Goal: Task Accomplishment & Management: Manage account settings

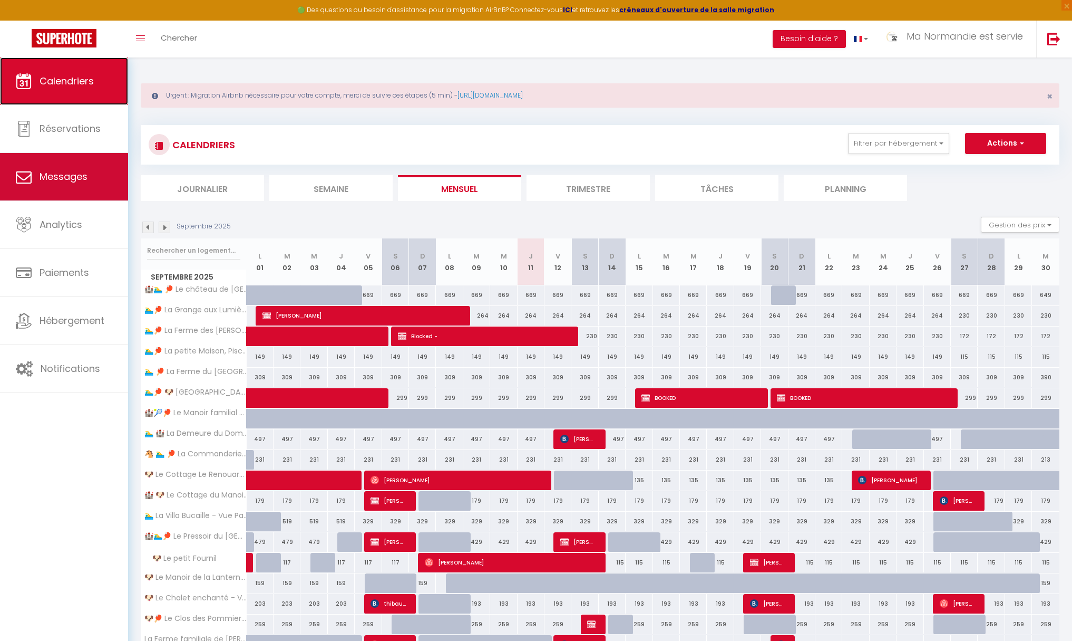
click at [101, 84] on link "Calendriers" at bounding box center [64, 80] width 128 height 47
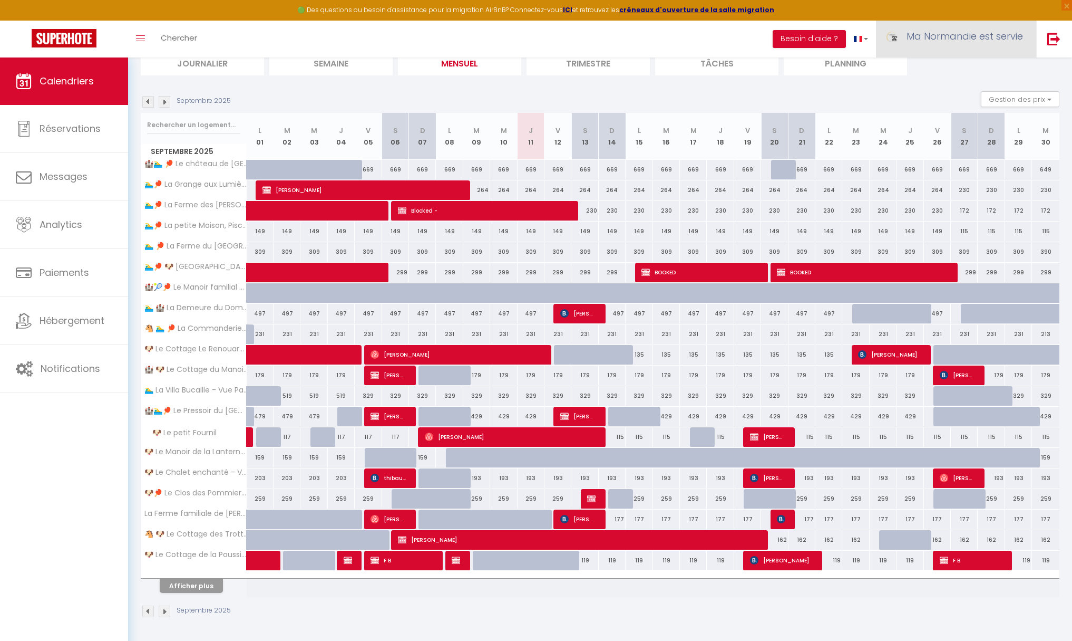
click at [978, 36] on span "Ma Normandie est servie" at bounding box center [965, 36] width 117 height 13
click at [984, 81] on link "Paramètres" at bounding box center [994, 73] width 78 height 18
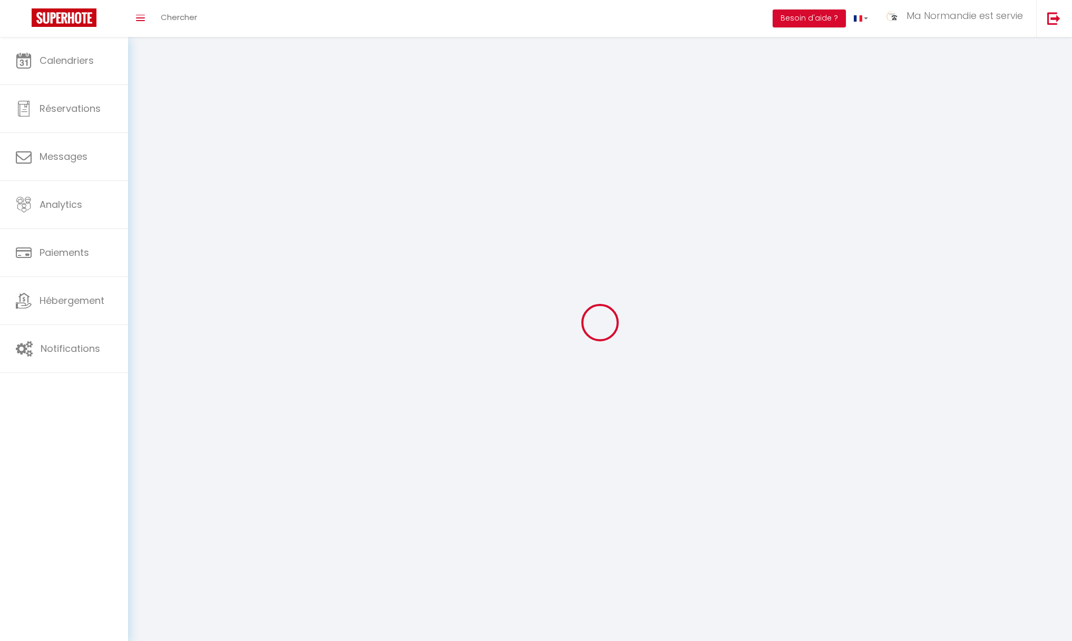
type input "Ma Normandie est servie"
type input "Conciergerie & Agence de voyage"
type input "+33 7 5555 3177"
type input "1531 route du Fouquerand"
type input "61160"
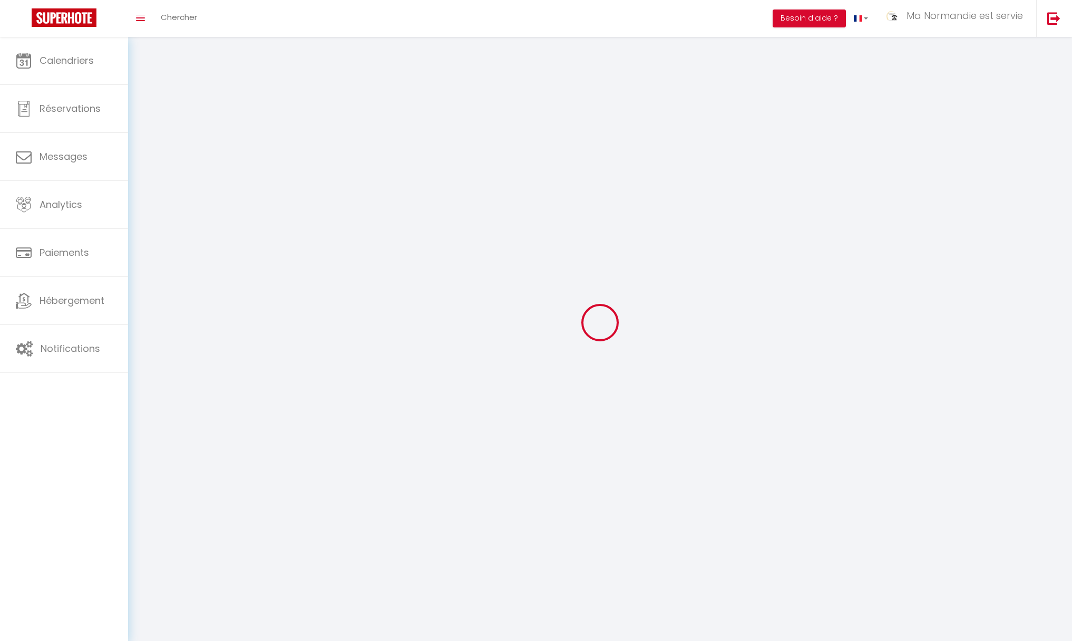
type input "ST GERVAIS DES SABLONS"
type input "d6Zee4lOIJgXUFObujsJa3C1e"
type input "aplxiO2y7Szlnabvp5mEr4n0S"
type input "https://app.superhote.com/#/get-available-rentals/aplxiO2y7Szlnabvp5mEr4n0S"
select select "28"
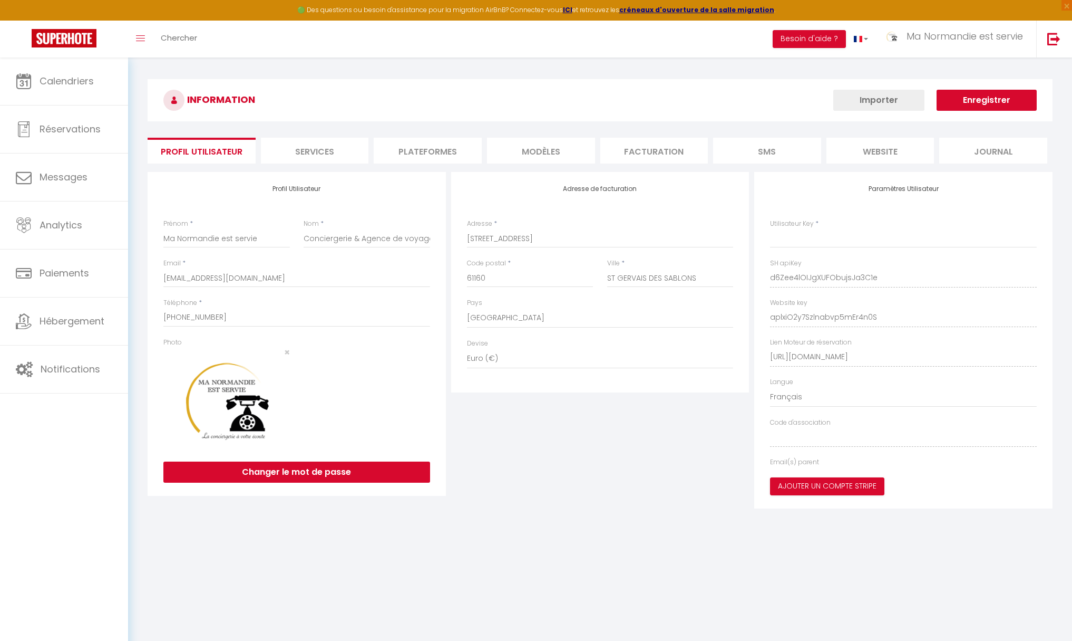
type input "d6Zee4lOIJgXUFObujsJa3C1e"
type input "aplxiO2y7Szlnabvp5mEr4n0S"
type input "https://app.superhote.com/#/get-available-rentals/aplxiO2y7Szlnabvp5mEr4n0S"
select select "fr"
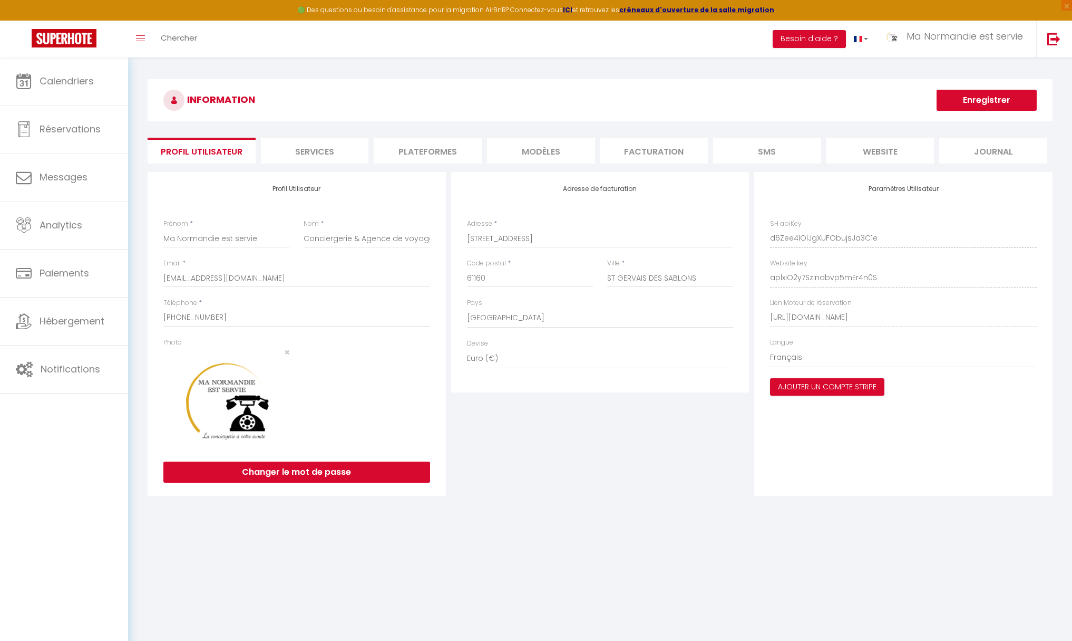
click at [456, 152] on li "Plateformes" at bounding box center [428, 151] width 108 height 26
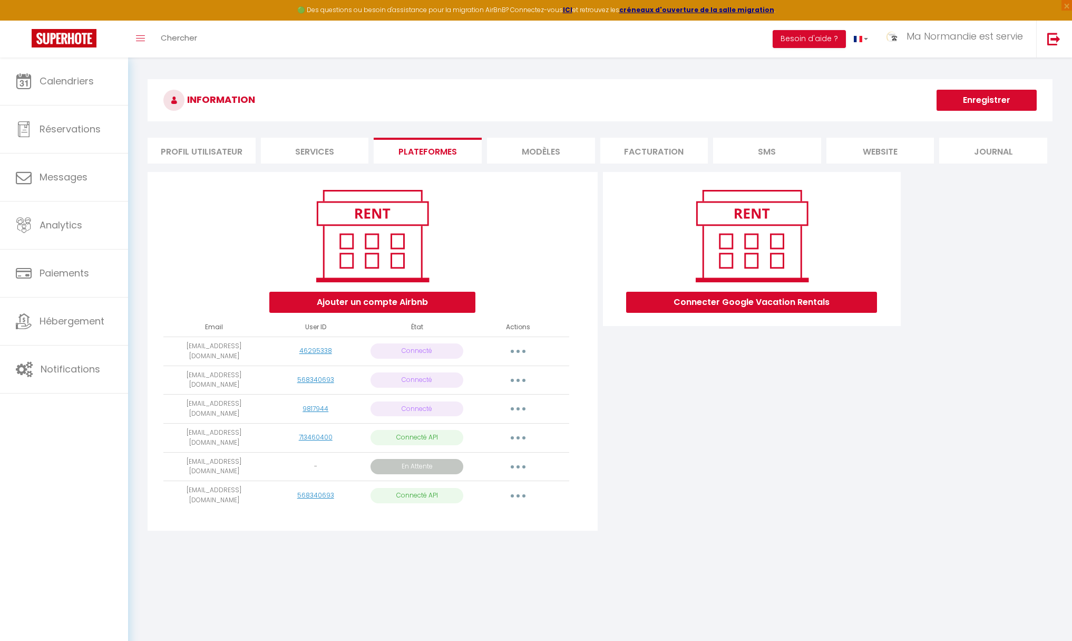
click at [520, 403] on button "button" at bounding box center [519, 408] width 30 height 17
click at [647, 413] on div "Connecter Google Vacation Rentals" at bounding box center [753, 354] width 304 height 365
click at [521, 403] on button "button" at bounding box center [519, 408] width 30 height 17
click at [497, 471] on link "Reconnecter le compte" at bounding box center [471, 471] width 117 height 18
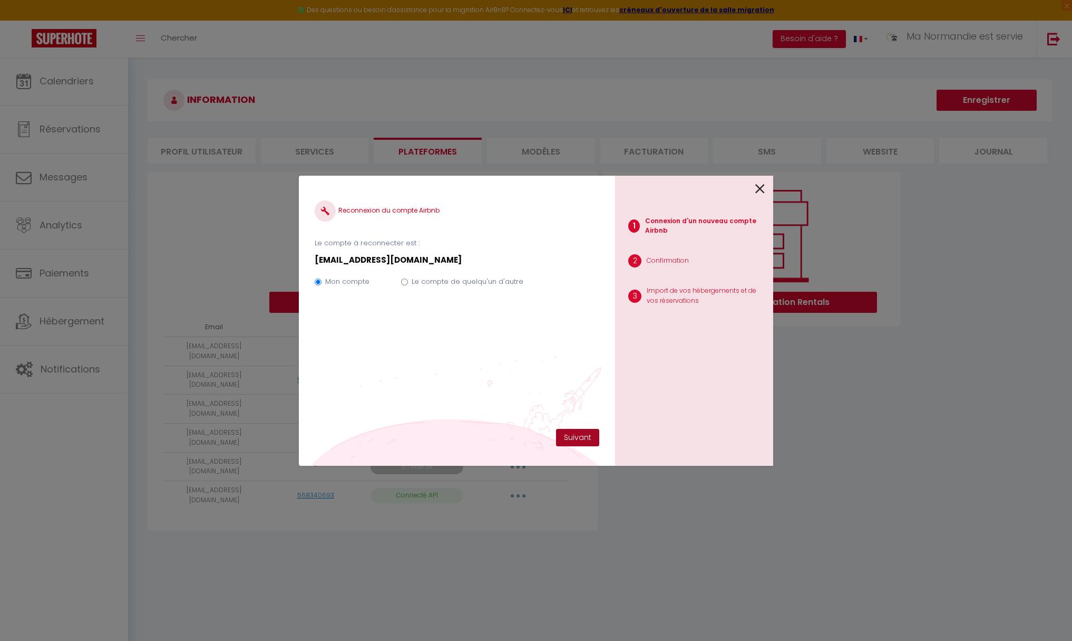
click at [582, 439] on button "Suivant" at bounding box center [577, 438] width 43 height 18
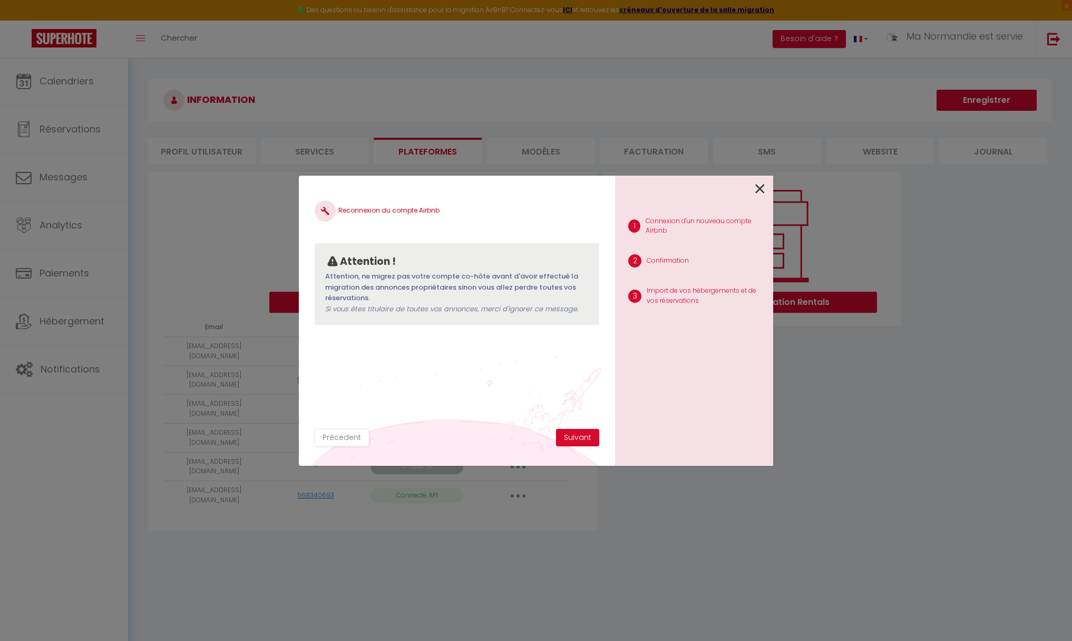
click at [761, 189] on icon at bounding box center [760, 189] width 9 height 16
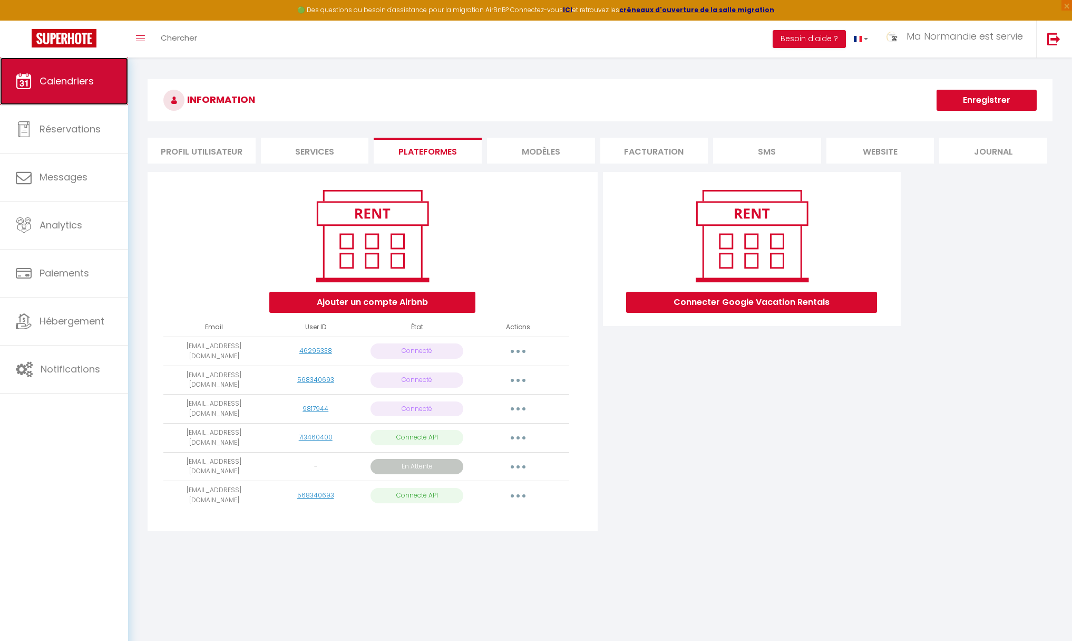
click at [69, 84] on span "Calendriers" at bounding box center [67, 80] width 54 height 13
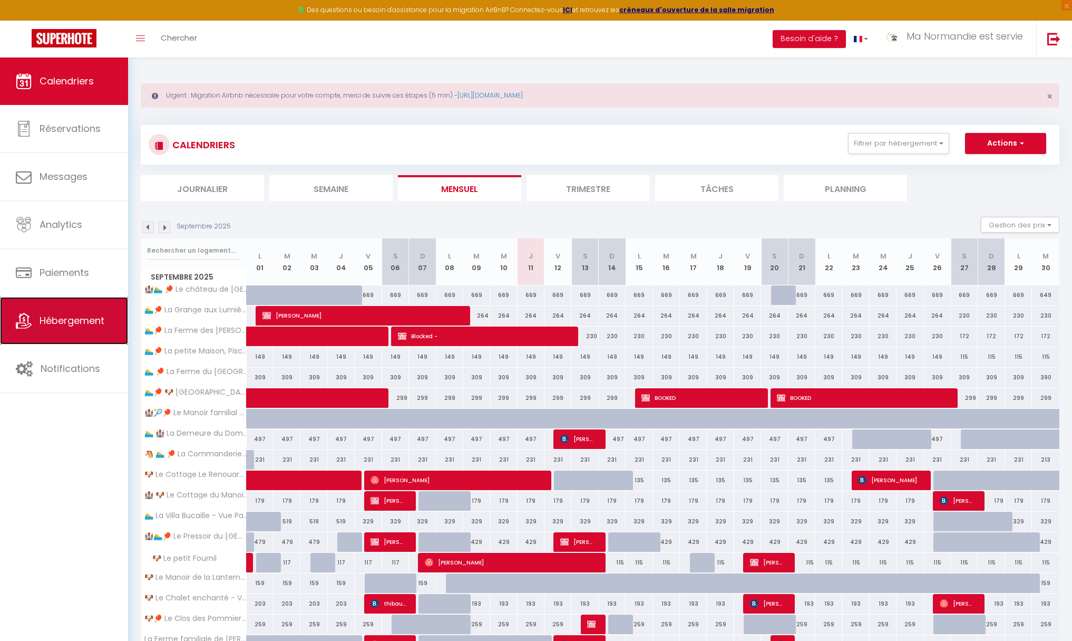
click at [79, 314] on span "Hébergement" at bounding box center [72, 320] width 65 height 13
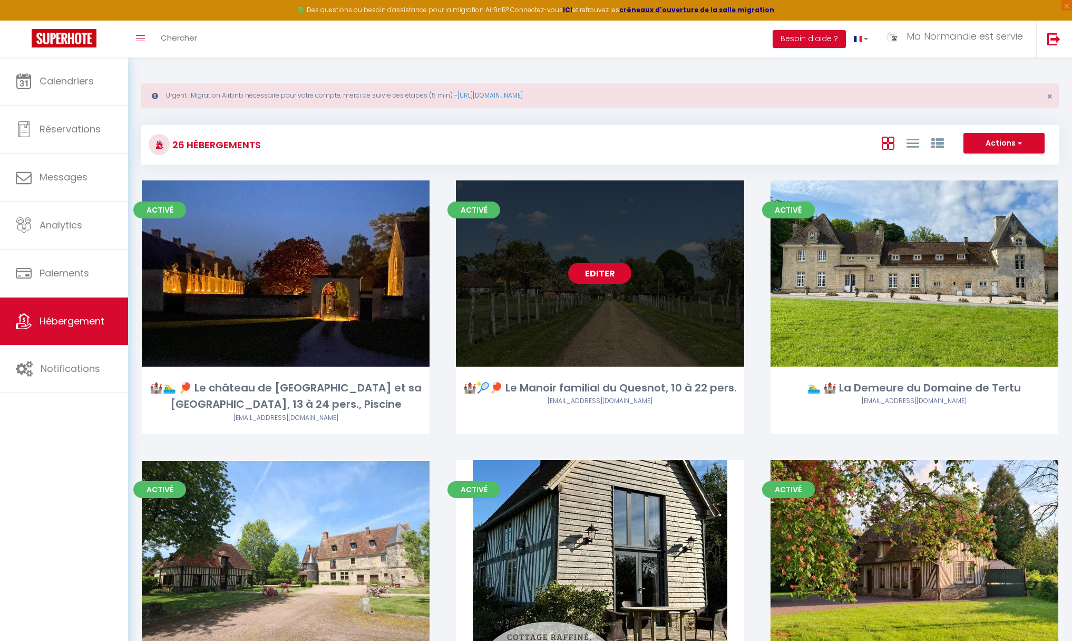
scroll to position [214, 0]
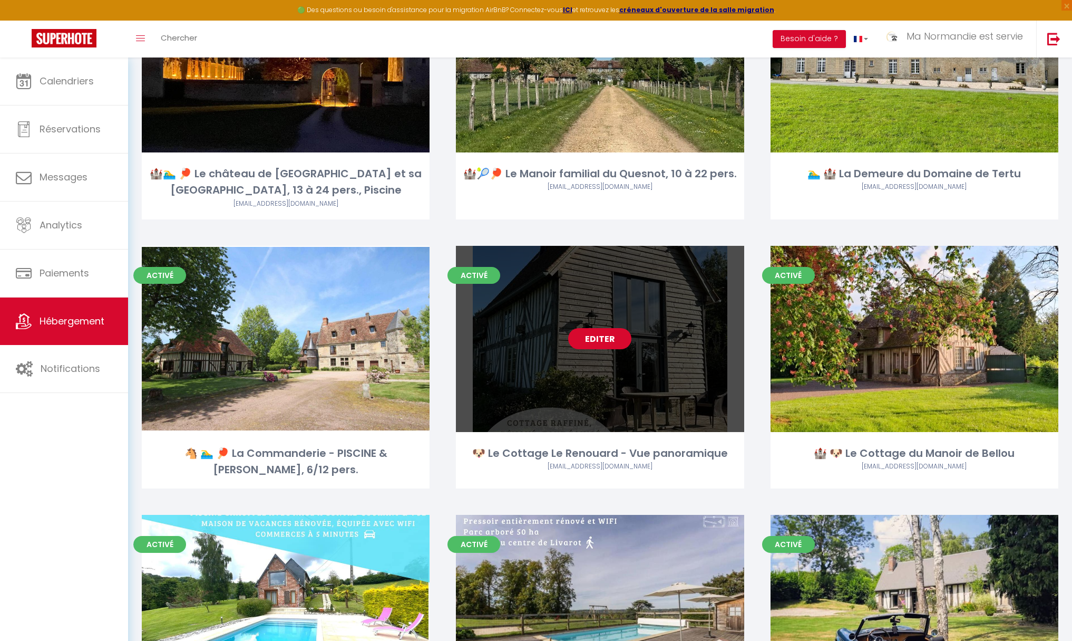
click at [605, 341] on link "Editer" at bounding box center [599, 338] width 63 height 21
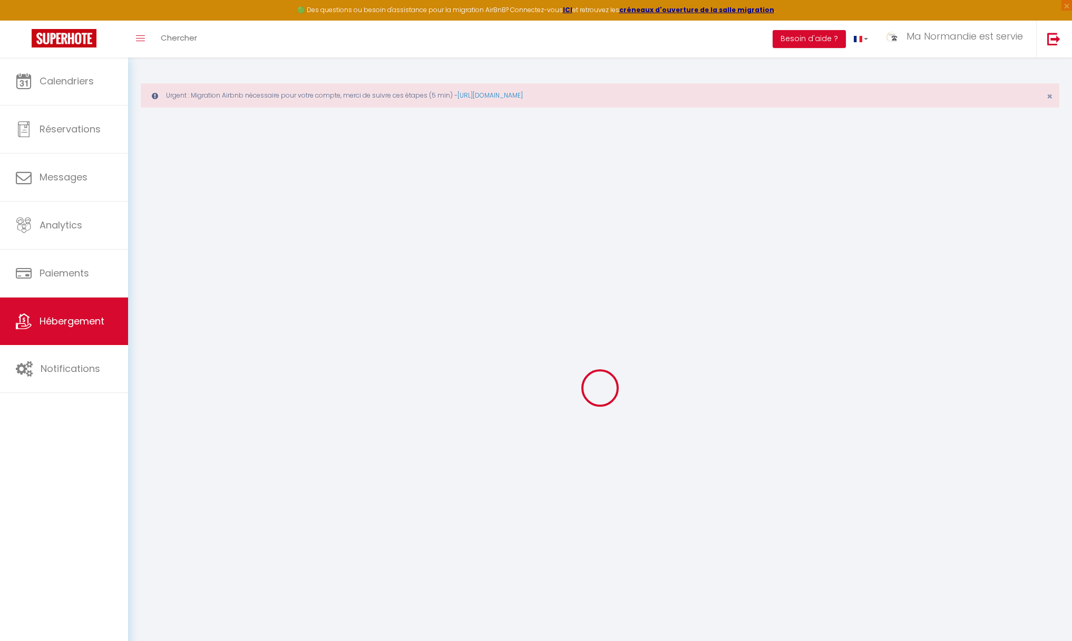
select select "5550-1272560026848371543"
select select "- 10 %"
select select "+ 4 %"
select select
checkbox input "false"
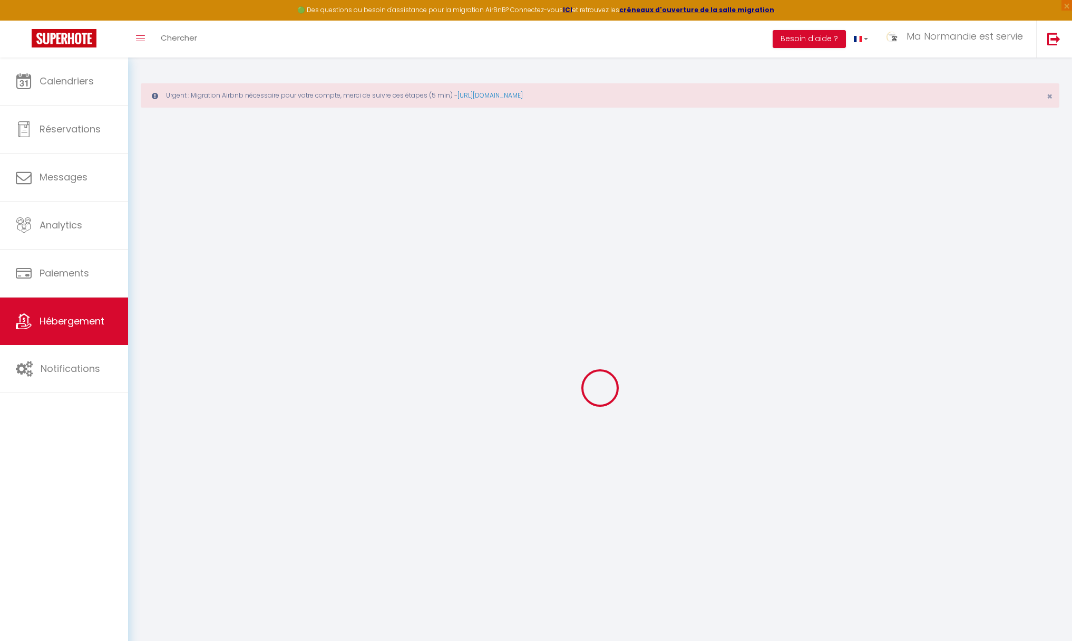
checkbox input "false"
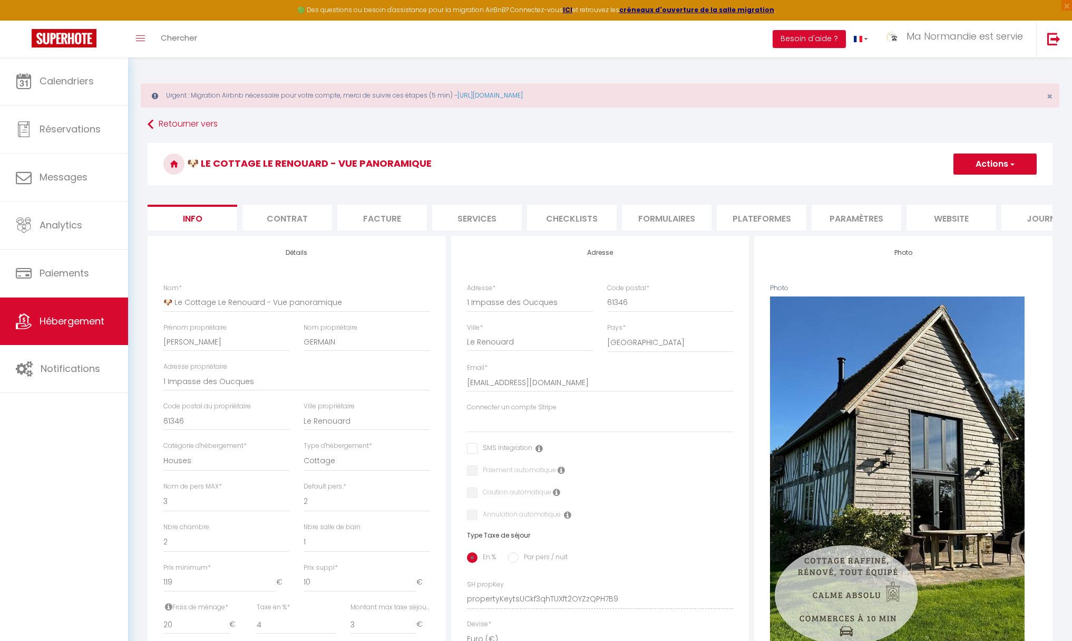
click at [762, 219] on li "Plateformes" at bounding box center [762, 218] width 90 height 26
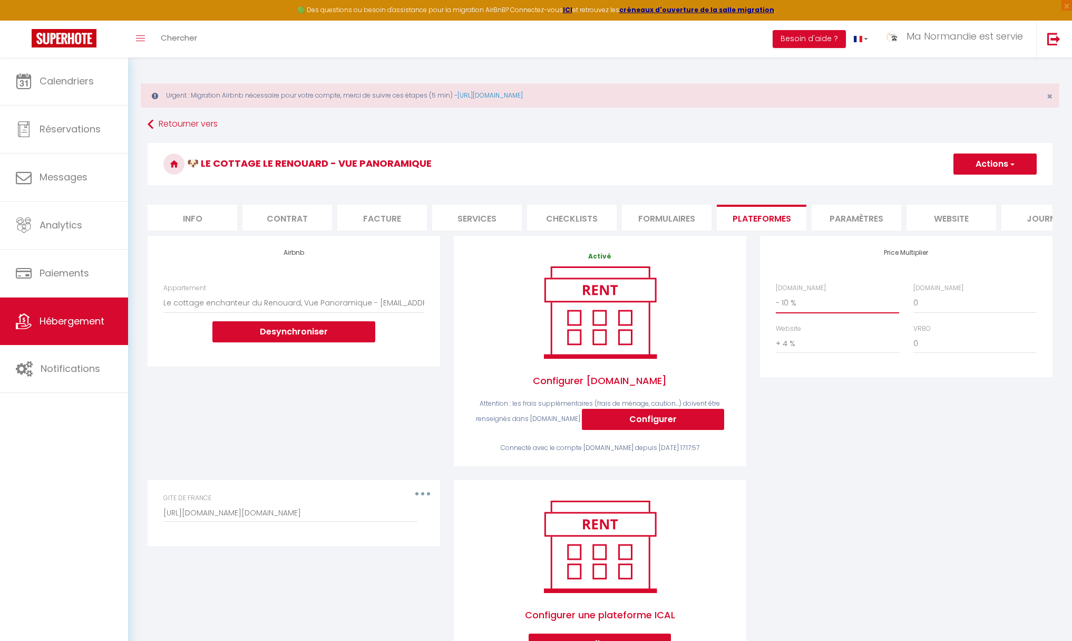
click at [803, 303] on select "0 + 1 % + 2 % + 3 % + 4 % + 5 % + 6 % + 7 % + 8 % + 9 %" at bounding box center [837, 303] width 123 height 20
select select "+ 18 %"
click at [927, 304] on select "0 + 1 % + 2 % + 3 % + 4 % + 5 % + 6 % + 7 % + 8 % + 9 %" at bounding box center [975, 303] width 123 height 20
select select "+ 18 %"
click at [982, 166] on button "Actions" at bounding box center [995, 163] width 83 height 21
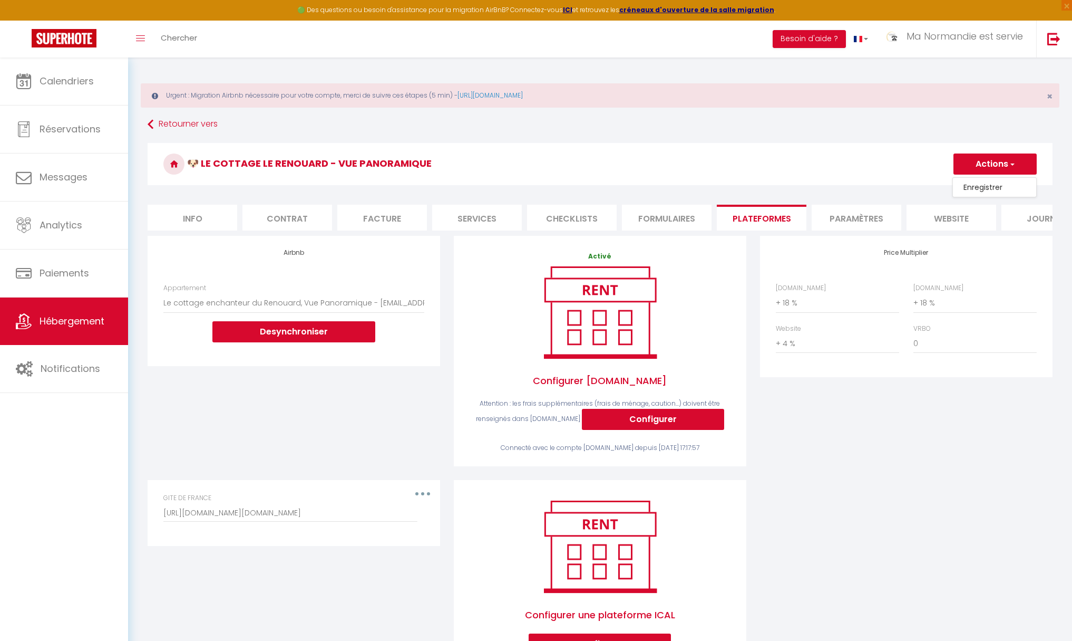
click at [981, 188] on link "Enregistrer" at bounding box center [994, 187] width 83 height 14
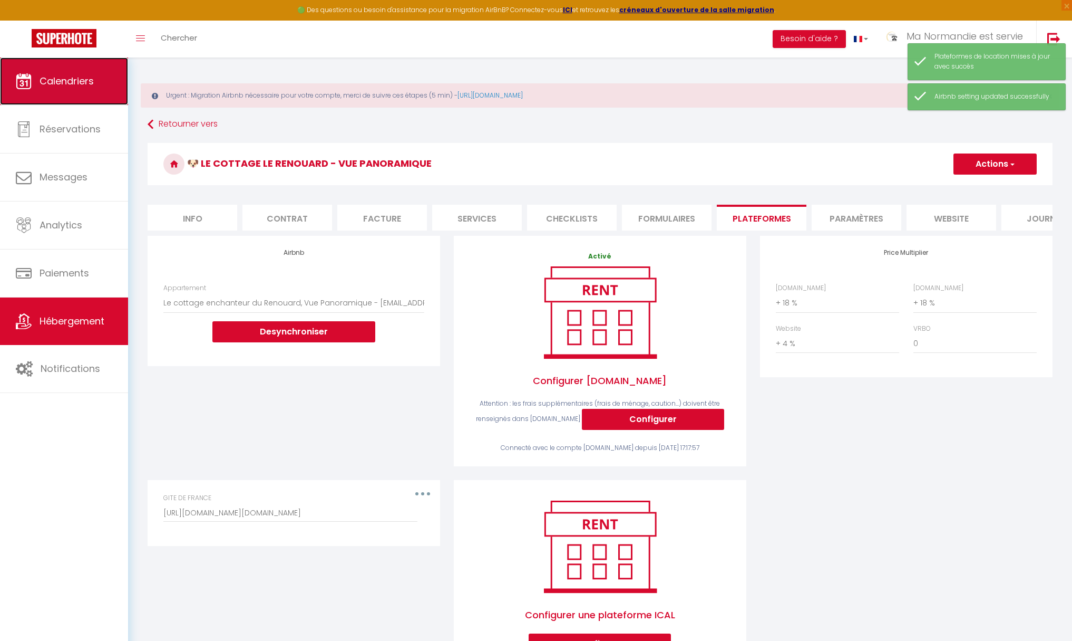
click at [76, 81] on span "Calendriers" at bounding box center [67, 80] width 54 height 13
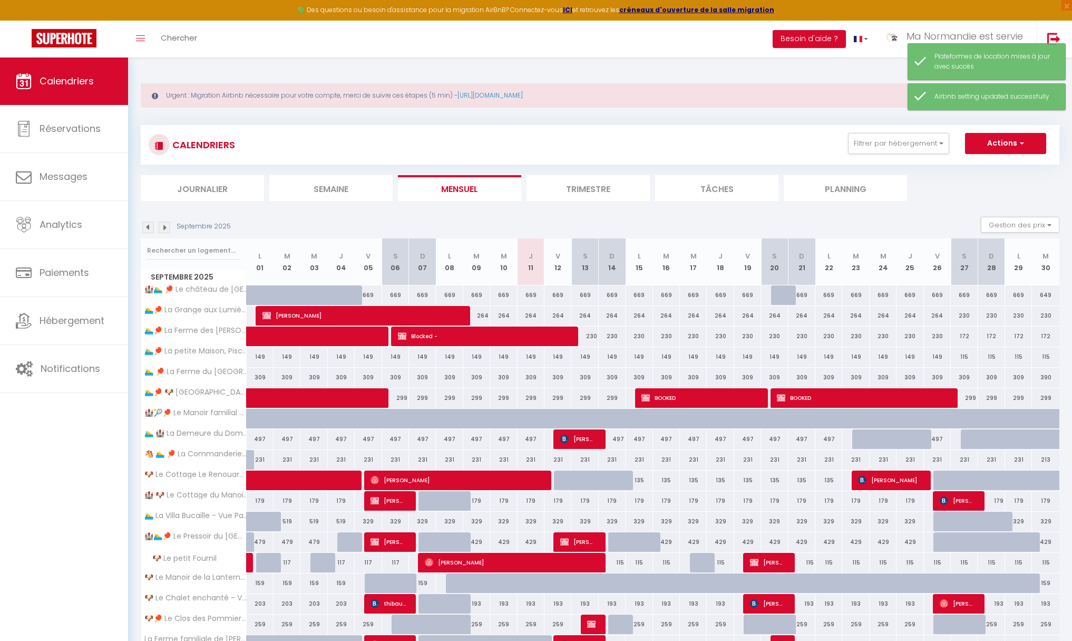
scroll to position [125, 0]
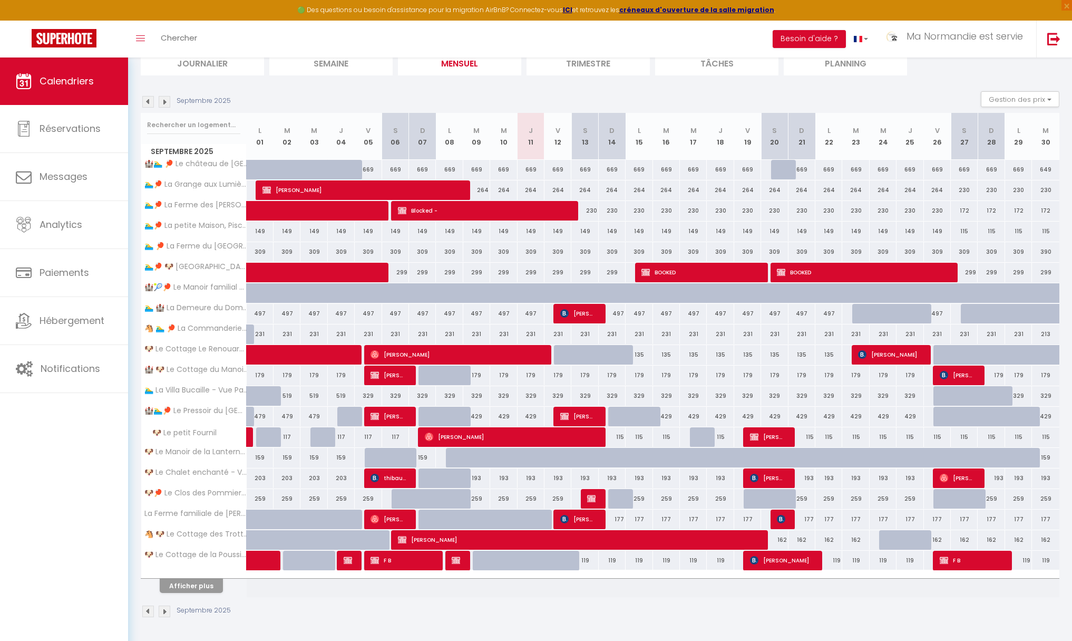
click at [166, 104] on img at bounding box center [165, 102] width 12 height 12
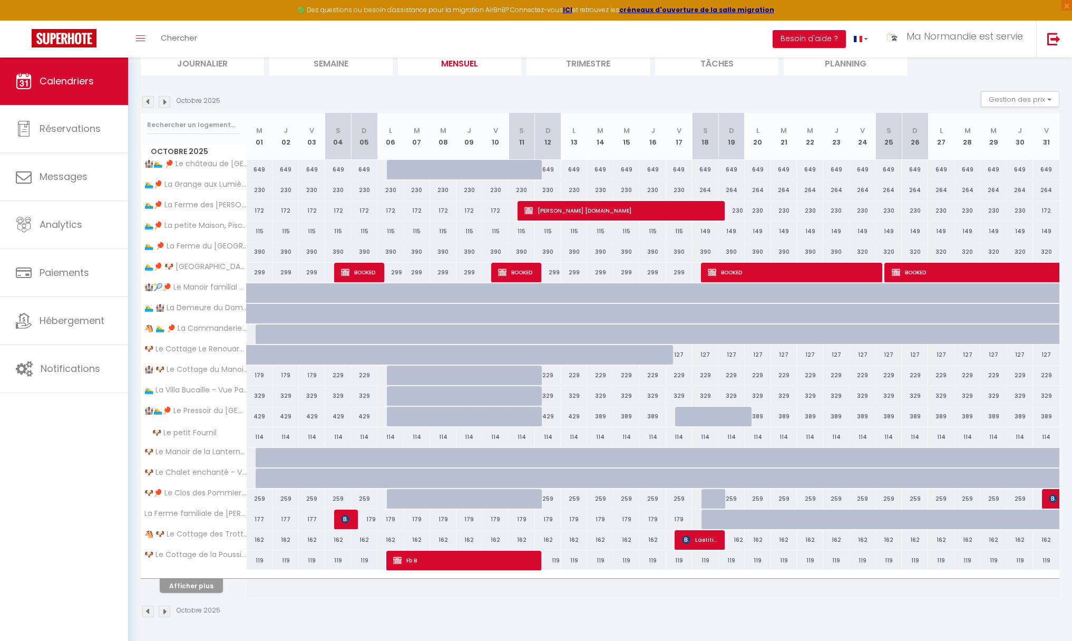
click at [166, 104] on img at bounding box center [165, 102] width 12 height 12
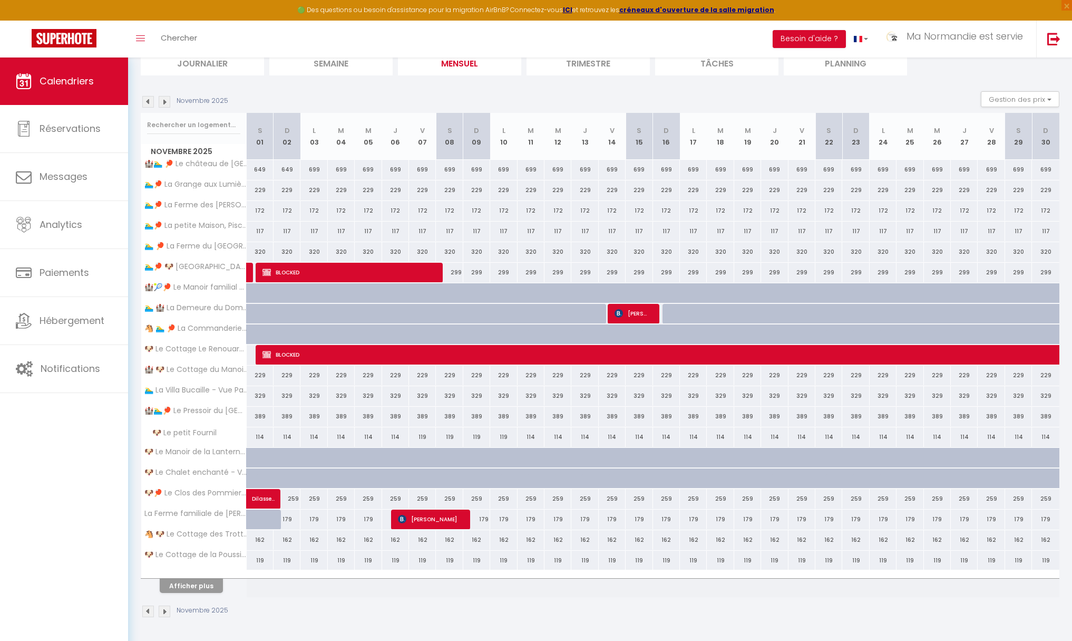
click at [568, 71] on li "Trimestre" at bounding box center [588, 63] width 123 height 26
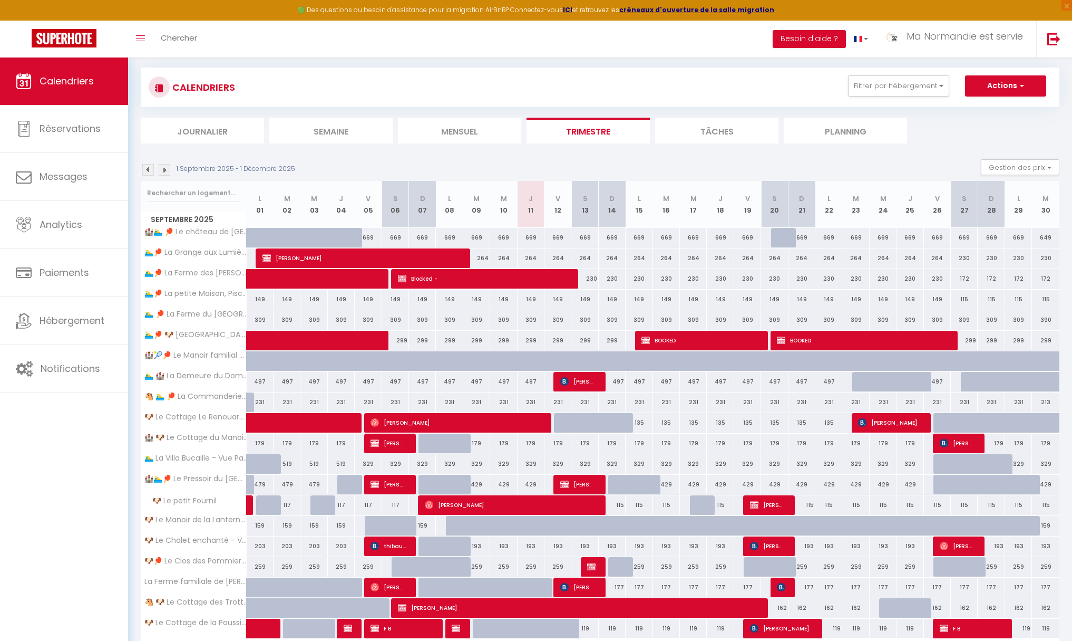
scroll to position [125, 0]
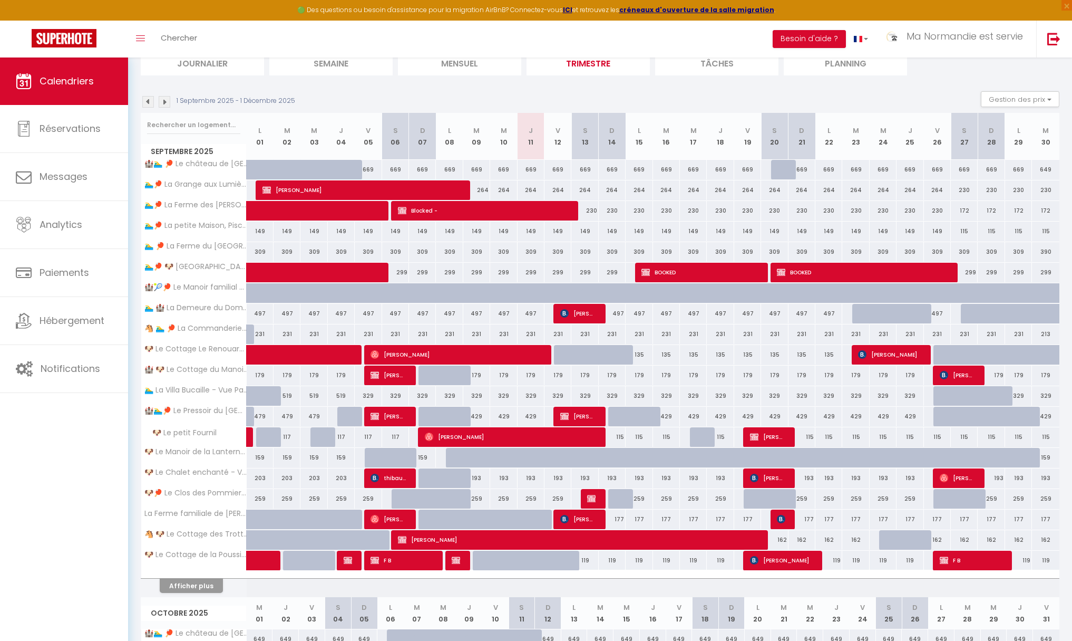
click at [163, 102] on img at bounding box center [165, 102] width 12 height 12
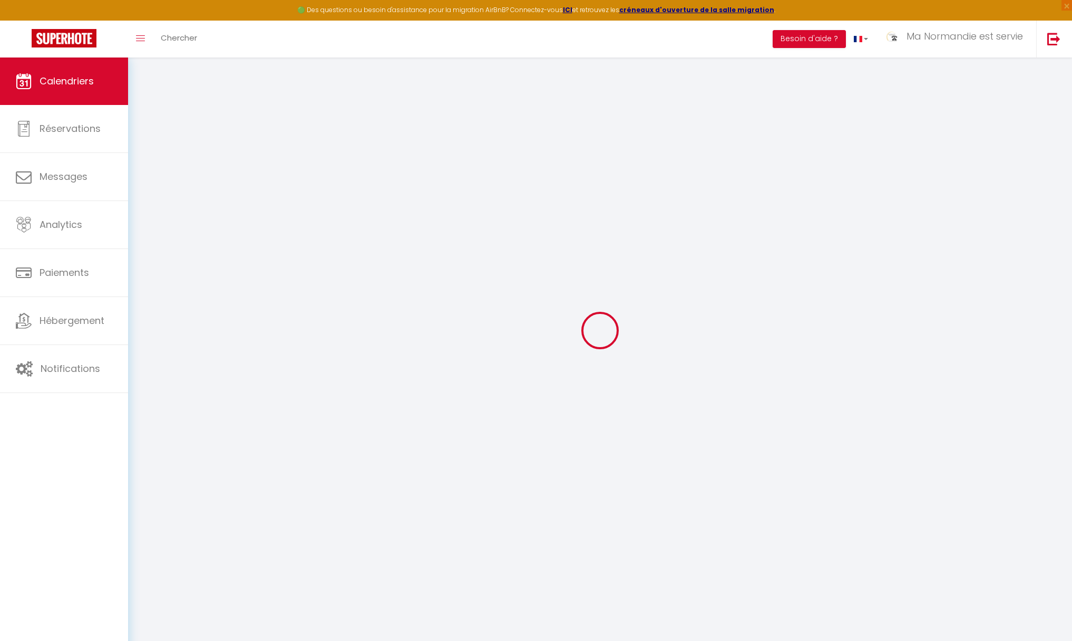
scroll to position [57, 0]
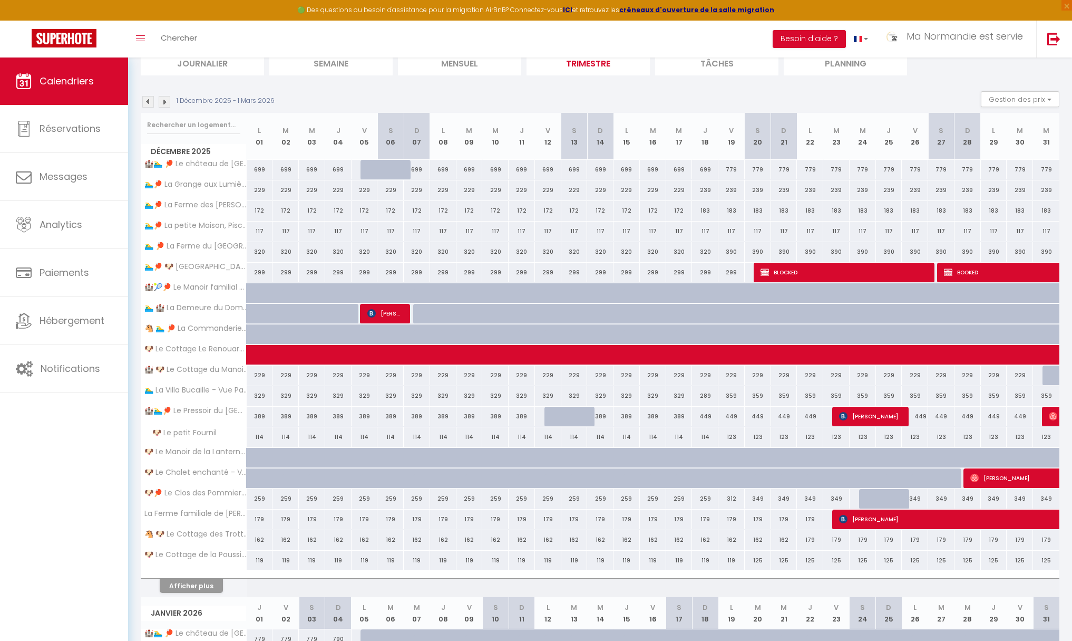
click at [163, 102] on img at bounding box center [165, 102] width 12 height 12
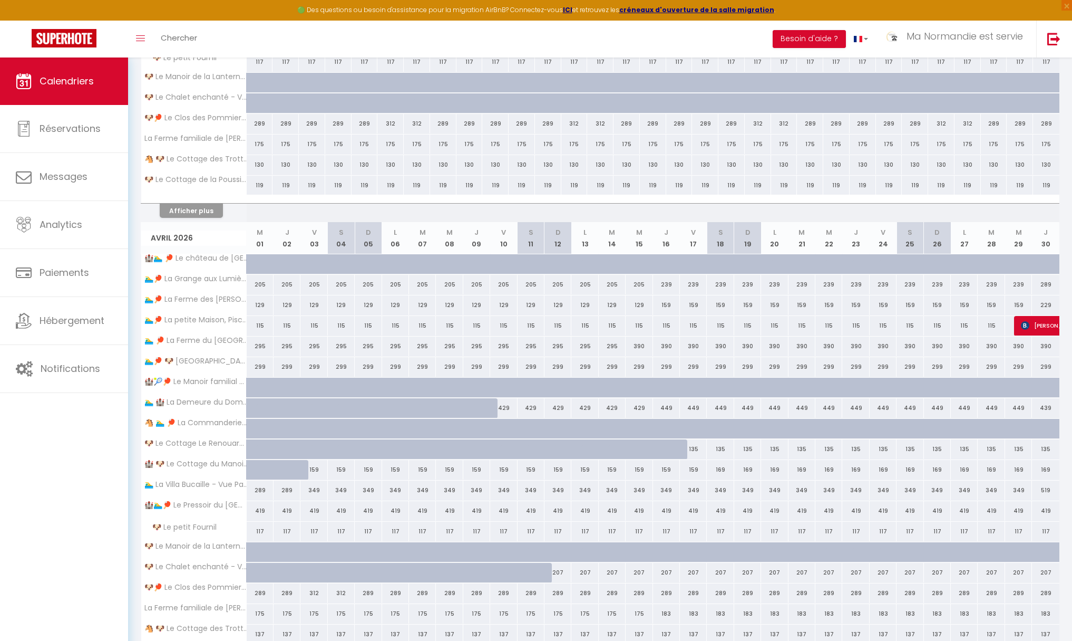
scroll to position [649, 0]
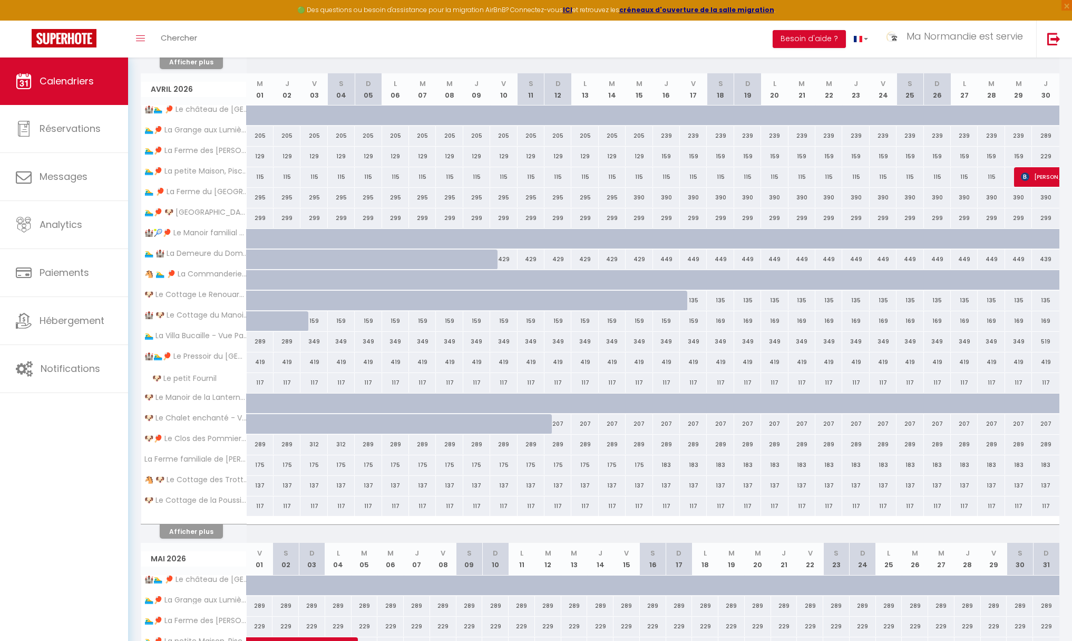
click at [691, 301] on div "135" at bounding box center [693, 301] width 27 height 20
type input "135"
type input "Ven 17 Avril 2026"
type input "Sam 18 Avril 2026"
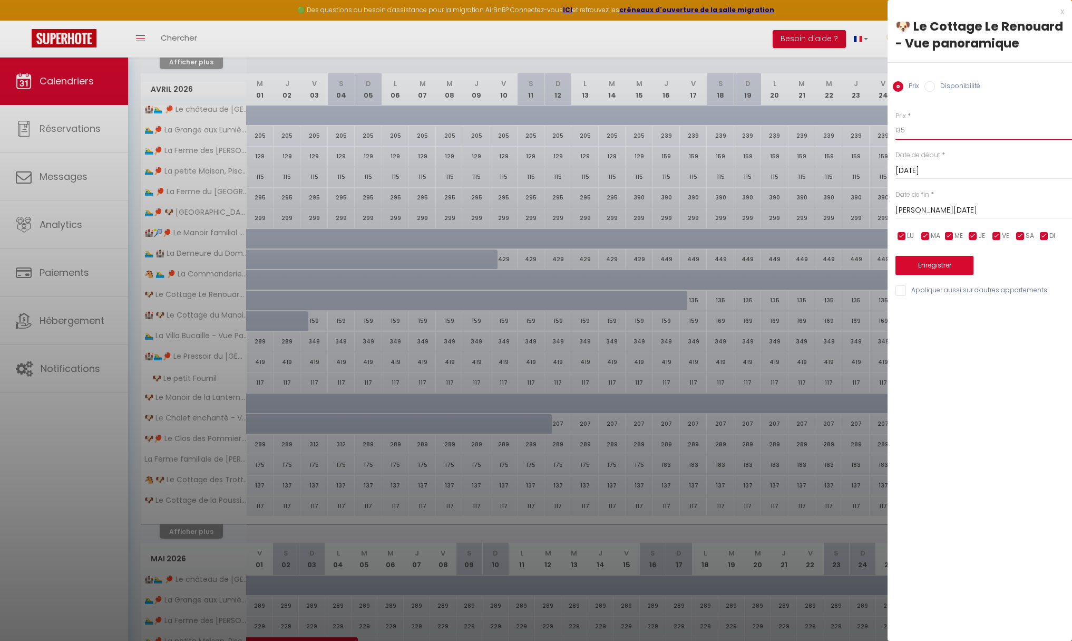
click at [920, 134] on input "135" at bounding box center [984, 130] width 177 height 19
type input "109"
click at [982, 211] on input "Sam 18 Avril 2026" at bounding box center [984, 211] width 177 height 14
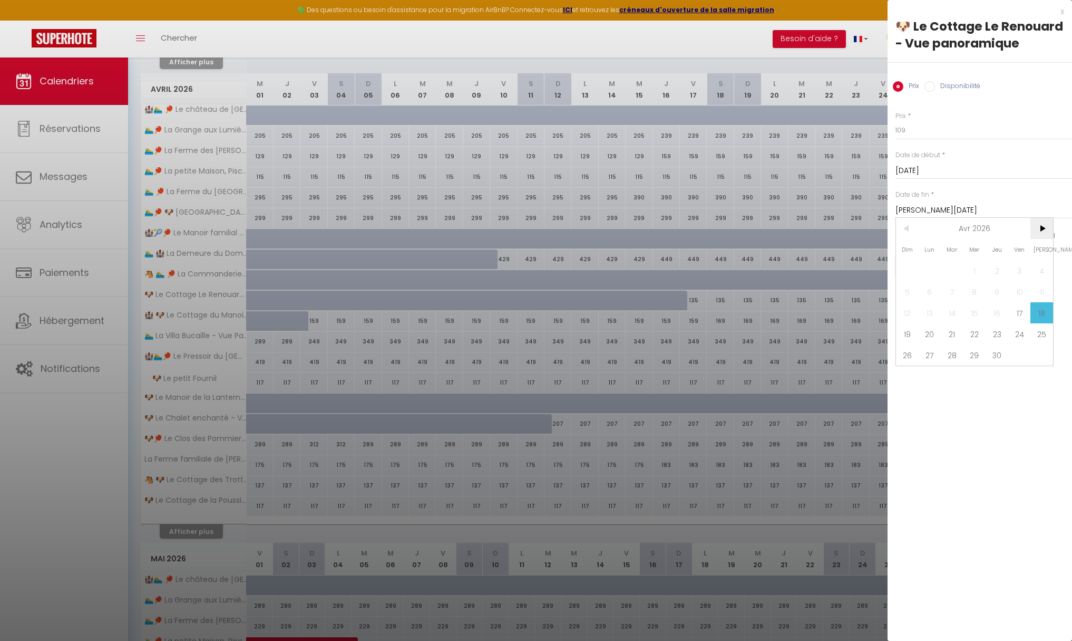
click at [1043, 226] on span ">" at bounding box center [1042, 228] width 23 height 21
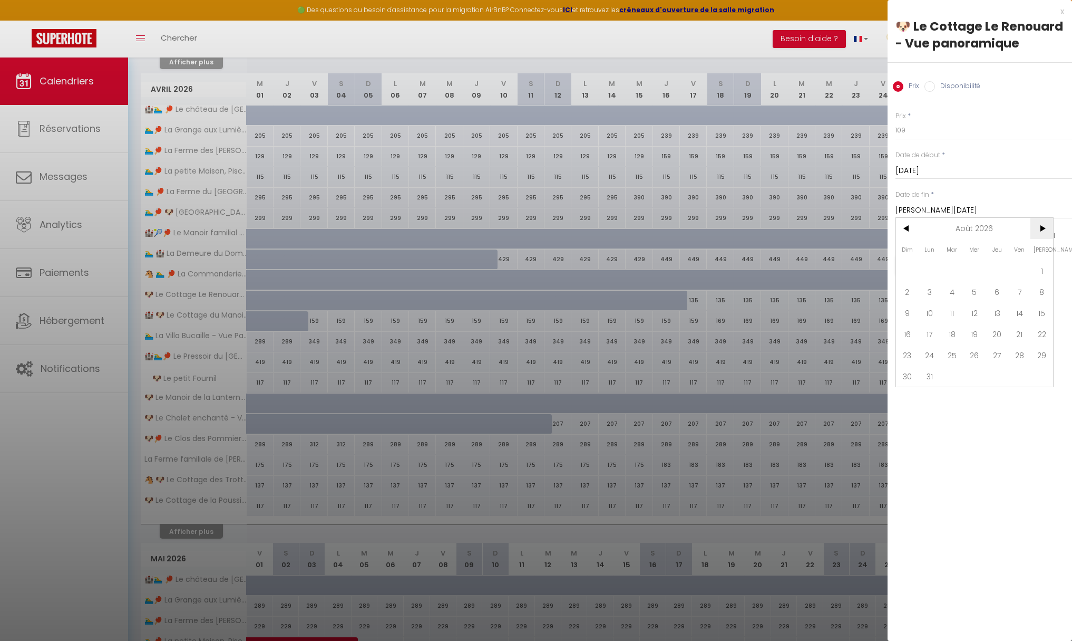
click at [1043, 226] on span ">" at bounding box center [1042, 228] width 23 height 21
click at [1043, 271] on span "7" at bounding box center [1042, 270] width 23 height 21
type input "Sam 07 Novembre 2026"
click at [940, 266] on button "Enregistrer" at bounding box center [935, 265] width 78 height 19
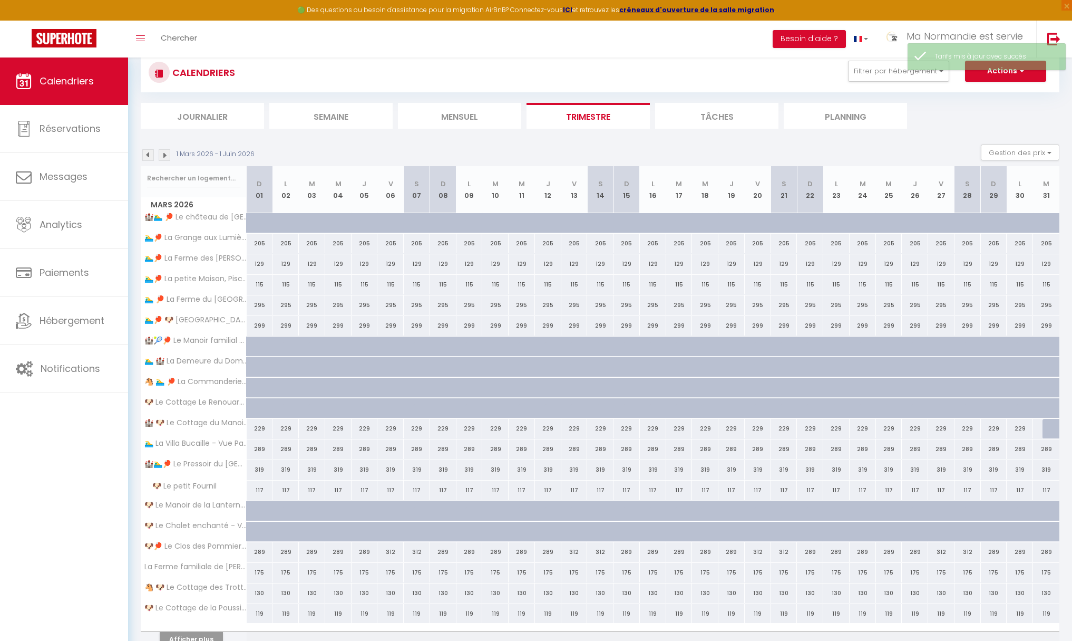
scroll to position [0, 0]
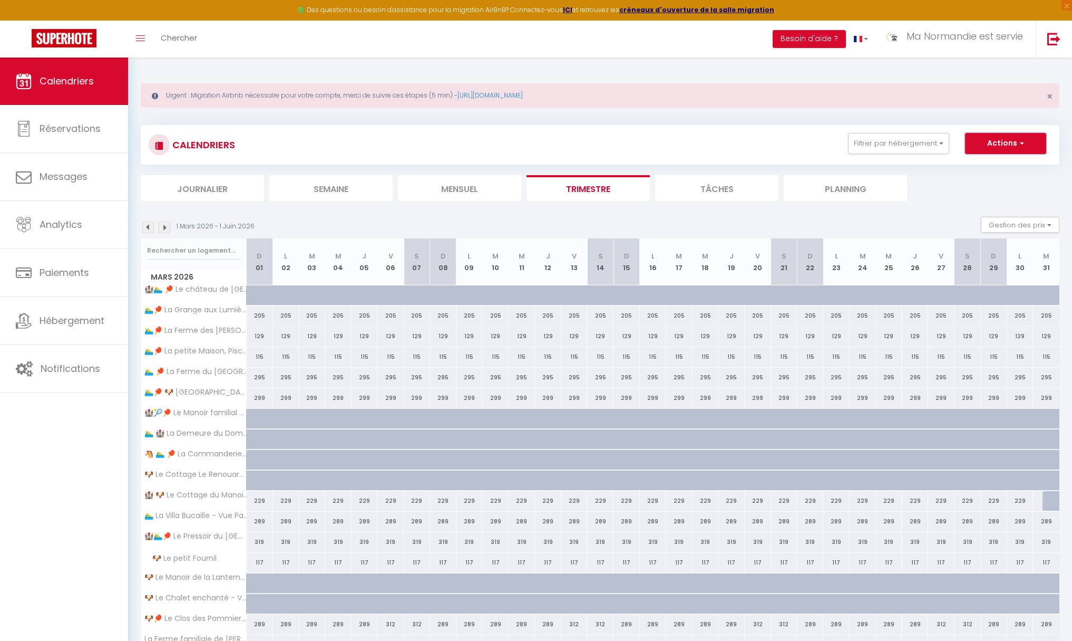
click at [1026, 140] on button "Actions" at bounding box center [1005, 143] width 81 height 21
click at [926, 178] on ul "Journalier Semaine Mensuel Trimestre Tâches Planning" at bounding box center [600, 188] width 919 height 26
click at [1024, 227] on button "Gestion des prix" at bounding box center [1020, 225] width 79 height 16
click at [1012, 258] on input "Nb Nuits minimum" at bounding box center [1011, 257] width 95 height 11
checkbox input "true"
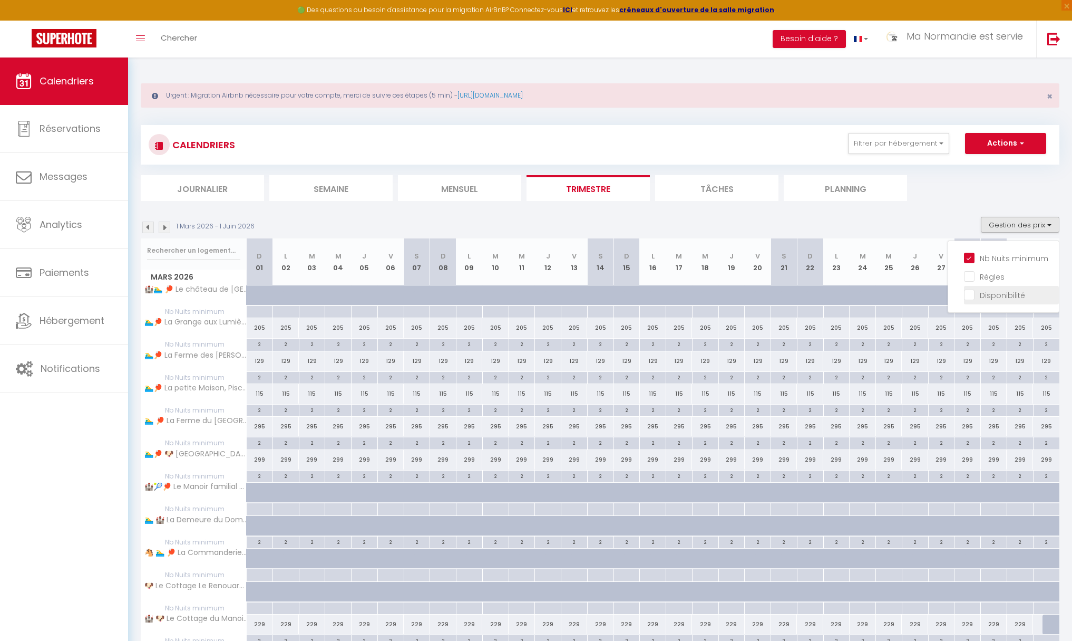
click at [970, 298] on input "Disponibilité" at bounding box center [1011, 294] width 95 height 11
checkbox input "true"
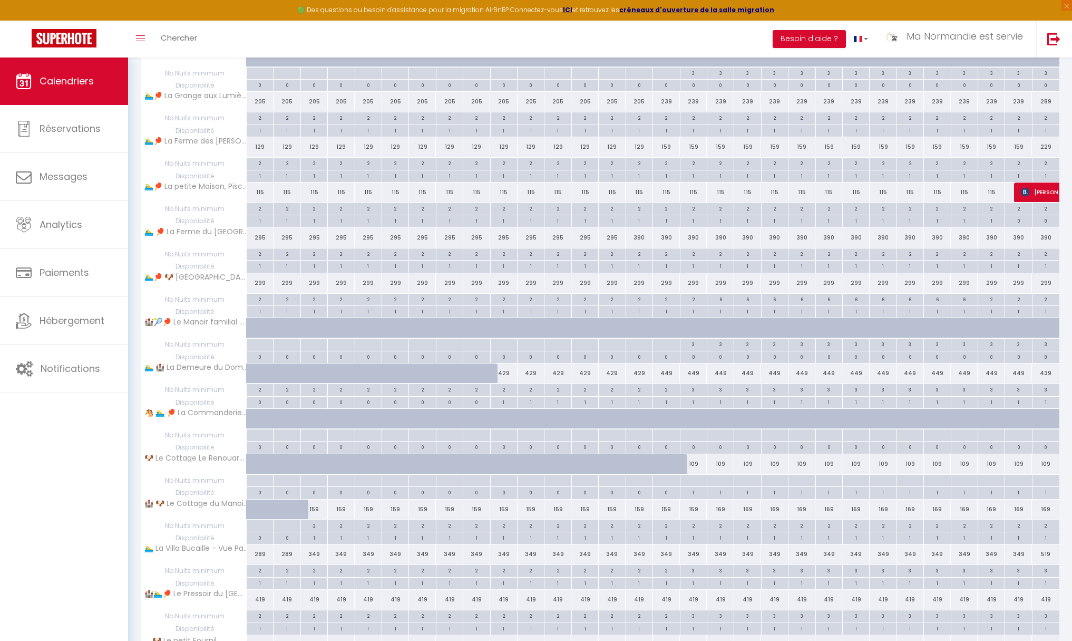
scroll to position [1209, 0]
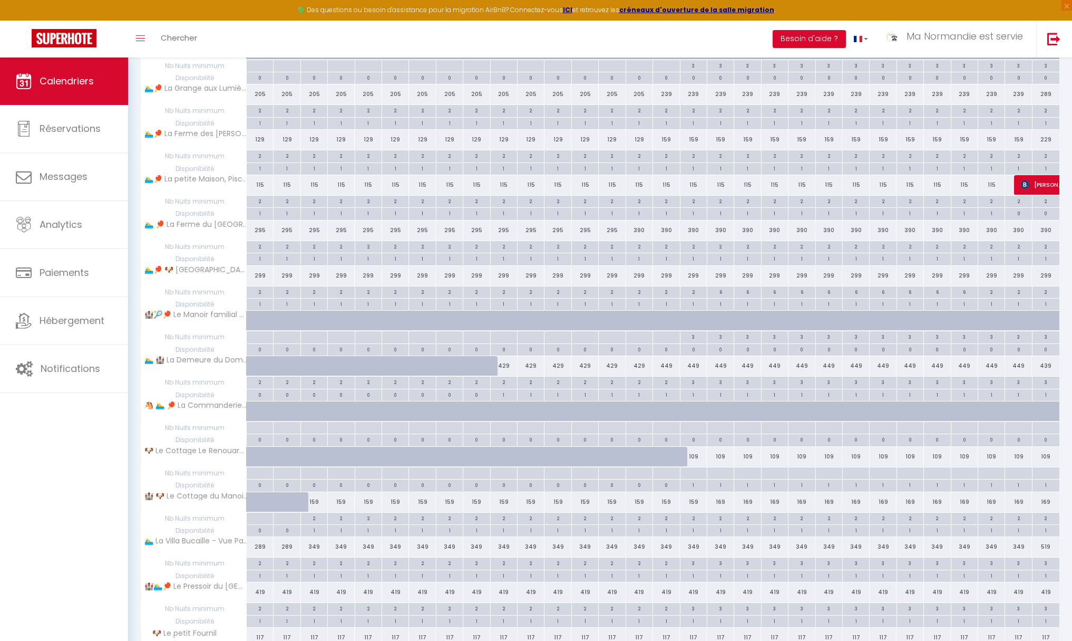
click at [665, 473] on div at bounding box center [666, 473] width 27 height 12
type input "Jeu 16 Avril 2026"
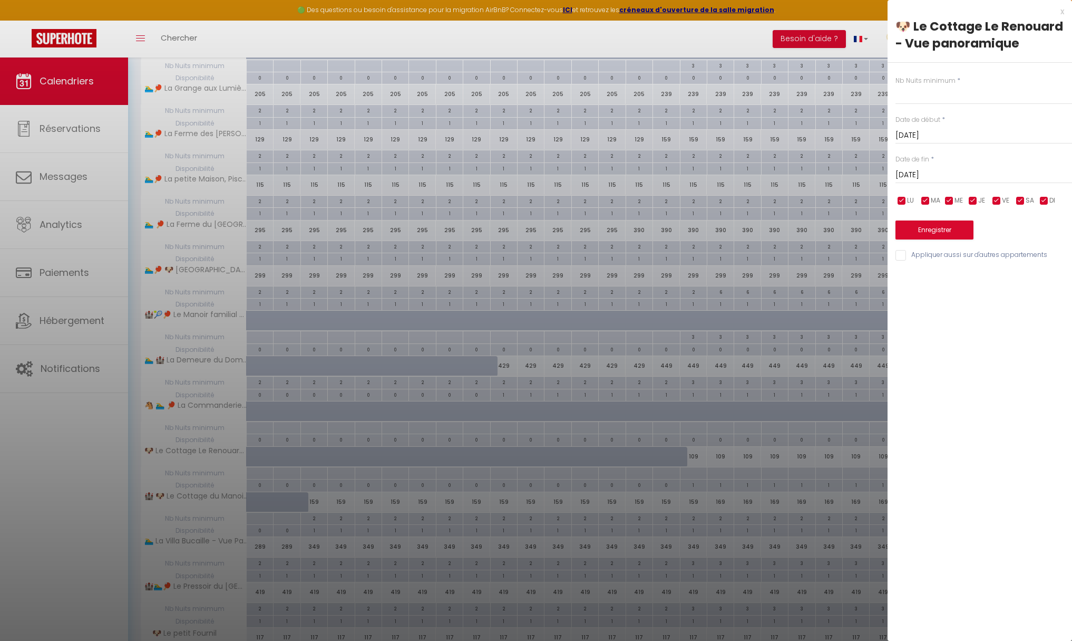
click at [979, 175] on input "Ven 17 Avril 2026" at bounding box center [984, 175] width 177 height 14
click at [1042, 194] on span ">" at bounding box center [1042, 192] width 23 height 21
click at [975, 237] on span "1" at bounding box center [975, 235] width 23 height 21
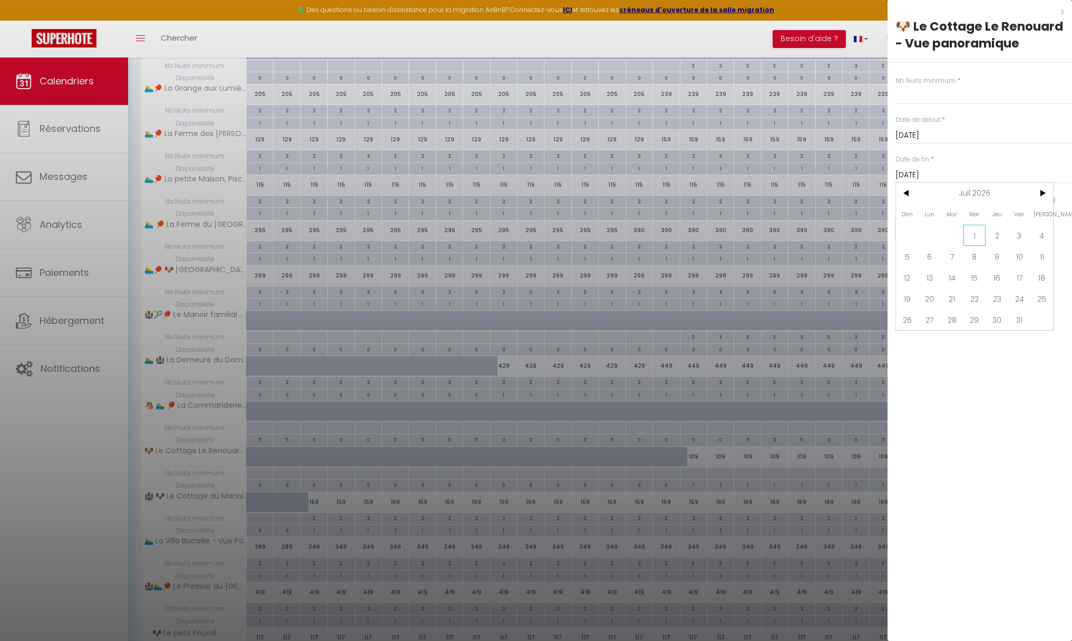
type input "Mer 01 Juillet 2026"
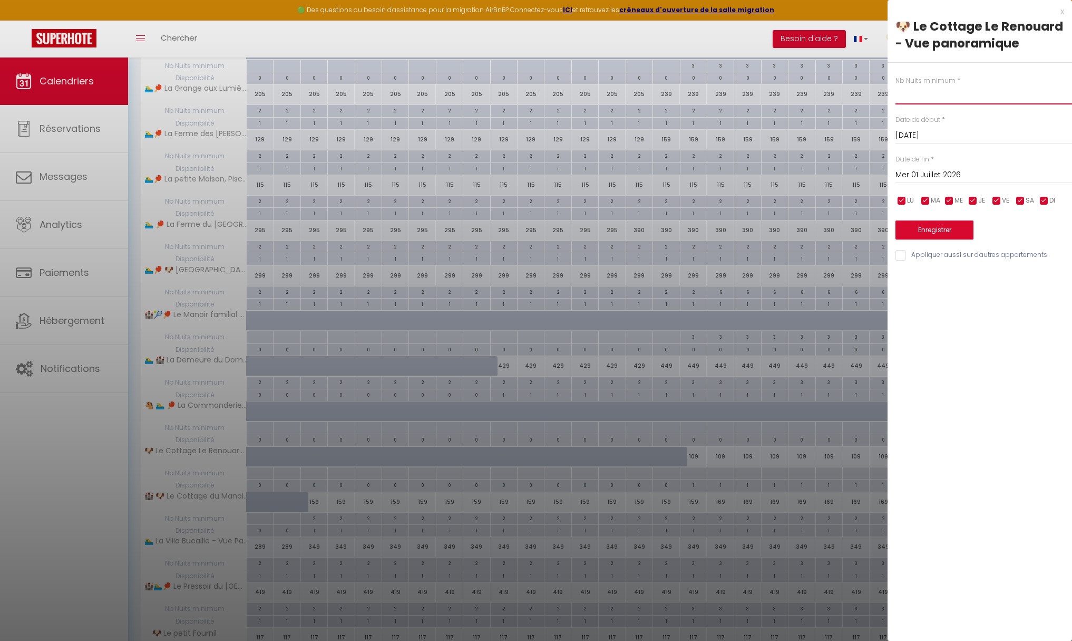
click at [943, 100] on input "text" at bounding box center [984, 94] width 177 height 19
type input "3"
click at [938, 228] on button "Enregistrer" at bounding box center [935, 229] width 78 height 19
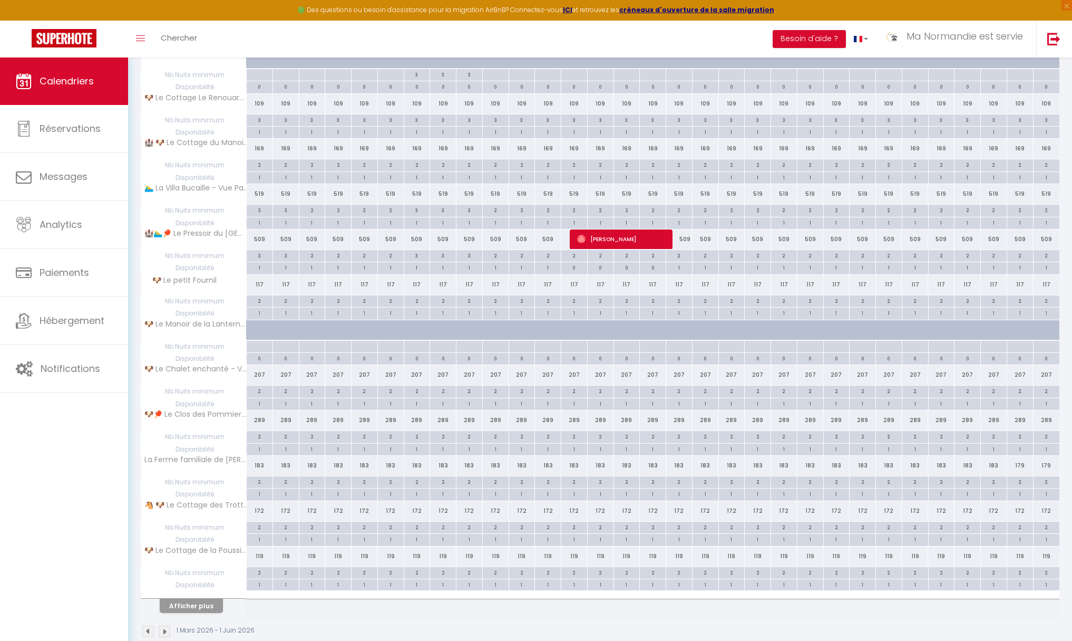
scroll to position [2545, 0]
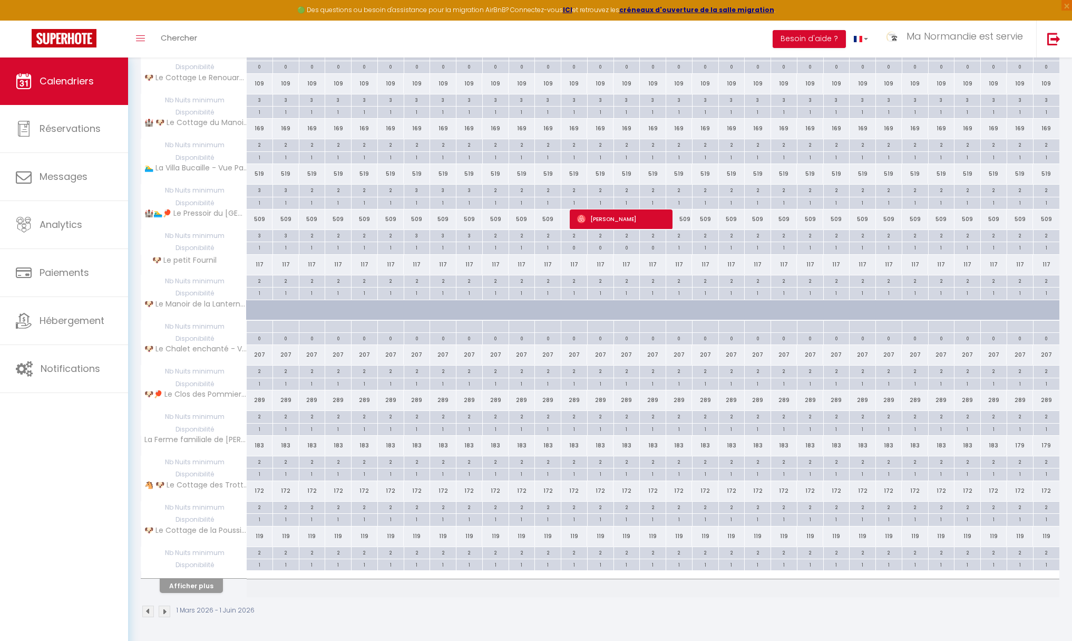
click at [165, 613] on img at bounding box center [165, 611] width 12 height 12
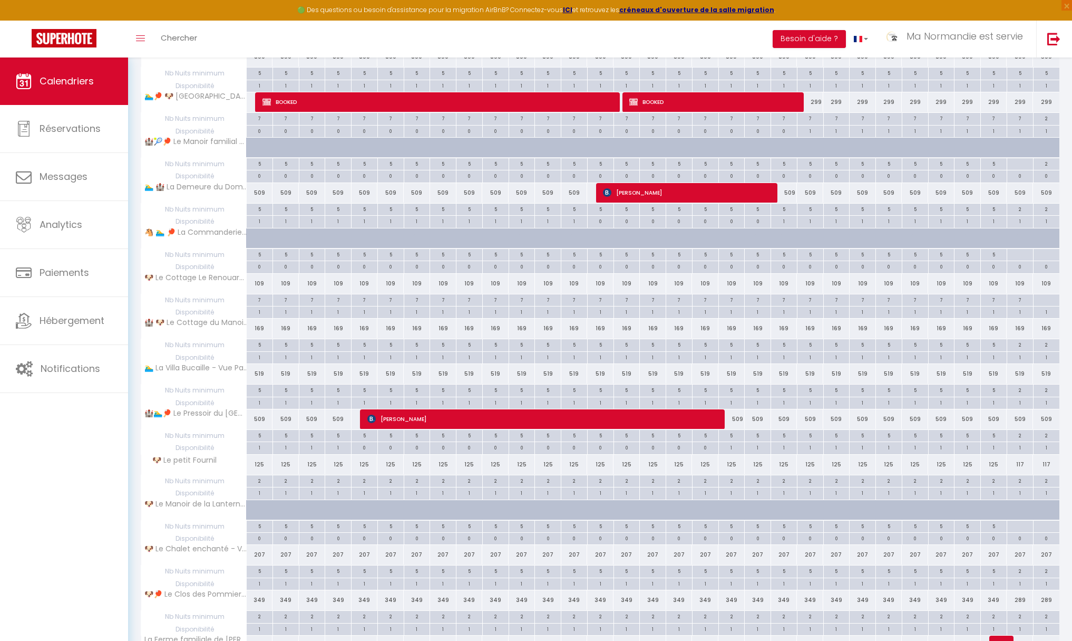
scroll to position [2274, 0]
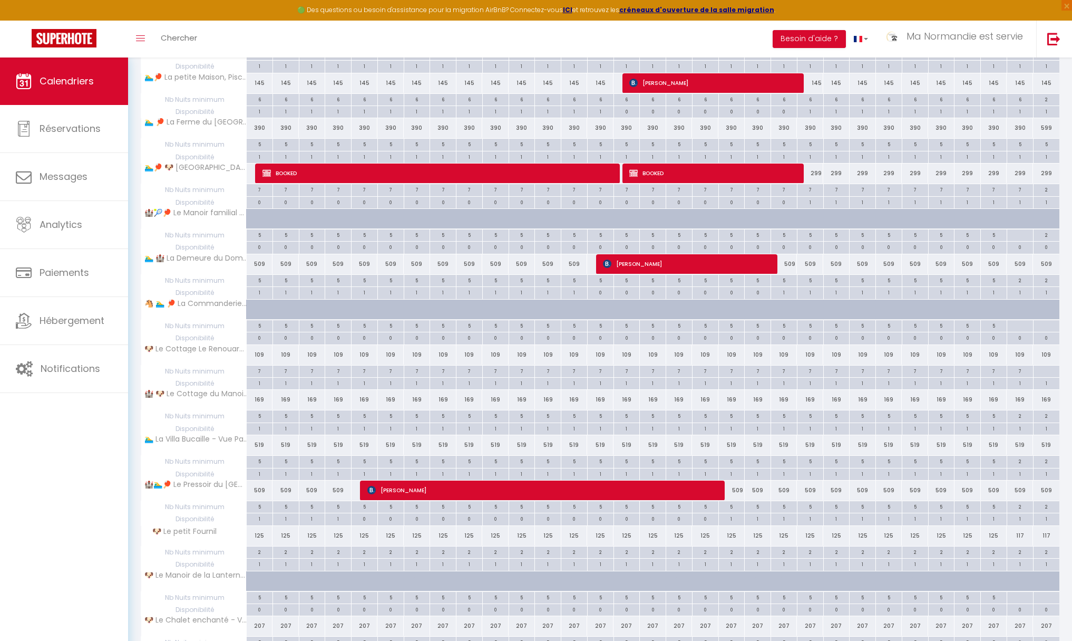
click at [992, 372] on div "7" at bounding box center [994, 370] width 26 height 10
type input "7"
type input "Sam 29 Août 2026"
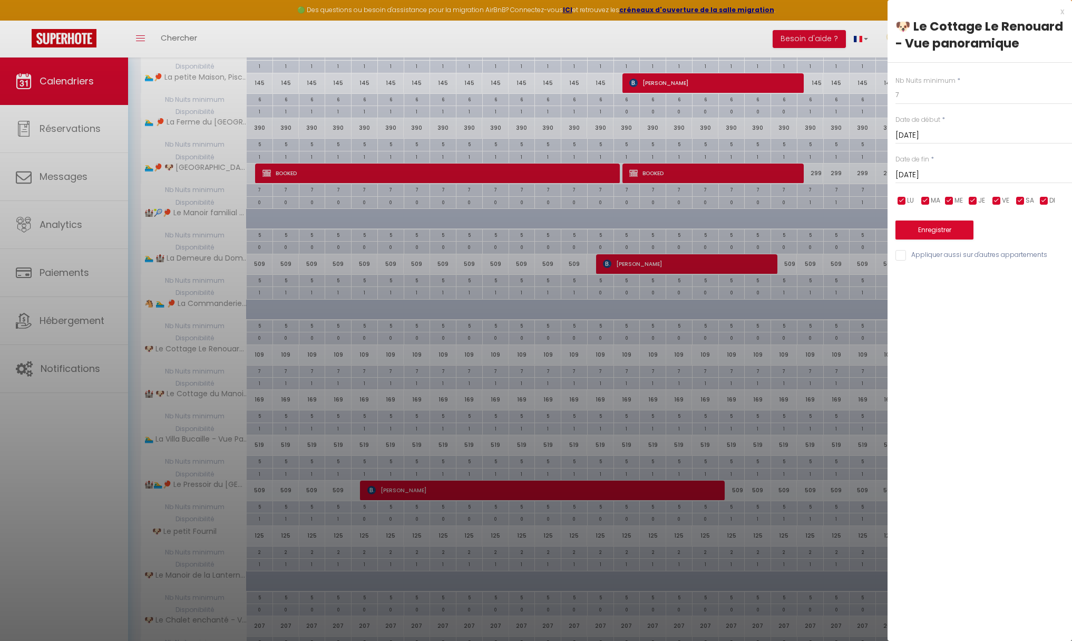
click at [974, 181] on input "Dim 30 Août 2026" at bounding box center [984, 175] width 177 height 14
click at [1047, 199] on span ">" at bounding box center [1042, 192] width 23 height 21
click at [1041, 233] on span "5" at bounding box center [1042, 235] width 23 height 21
type input "Sam 05 Septembre 2026"
click at [936, 231] on button "Enregistrer" at bounding box center [935, 229] width 78 height 19
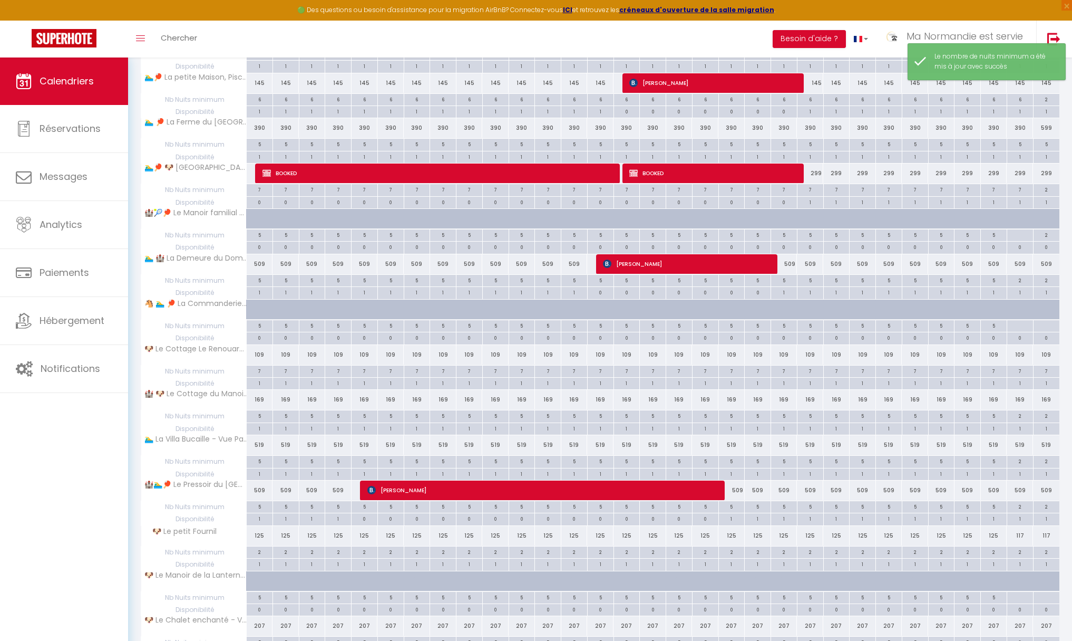
scroll to position [2545, 0]
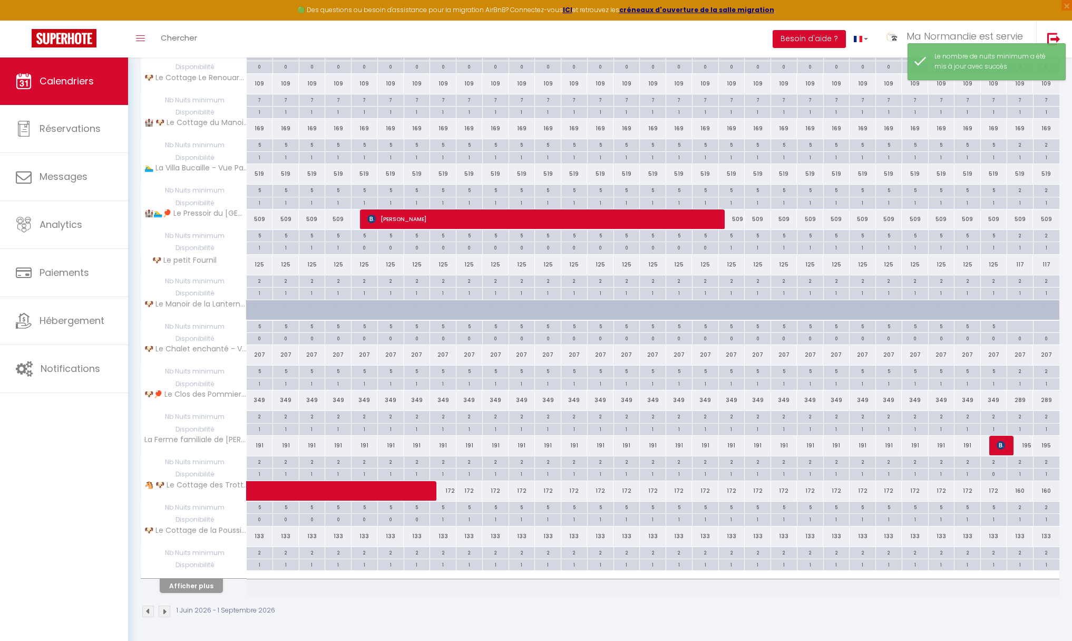
click at [165, 614] on img at bounding box center [165, 611] width 12 height 12
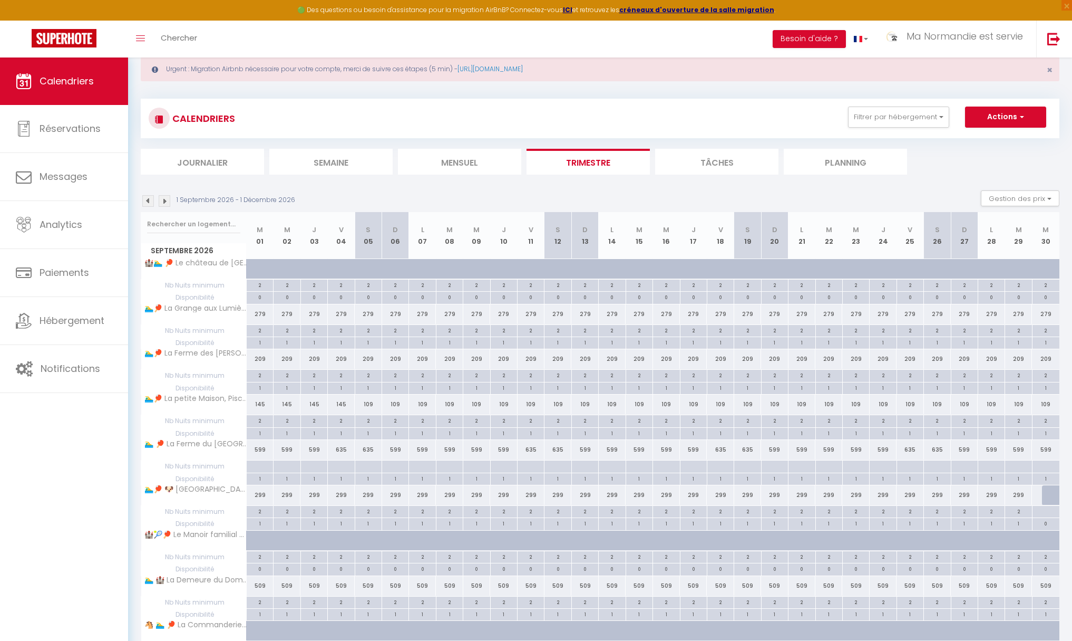
scroll to position [424, 0]
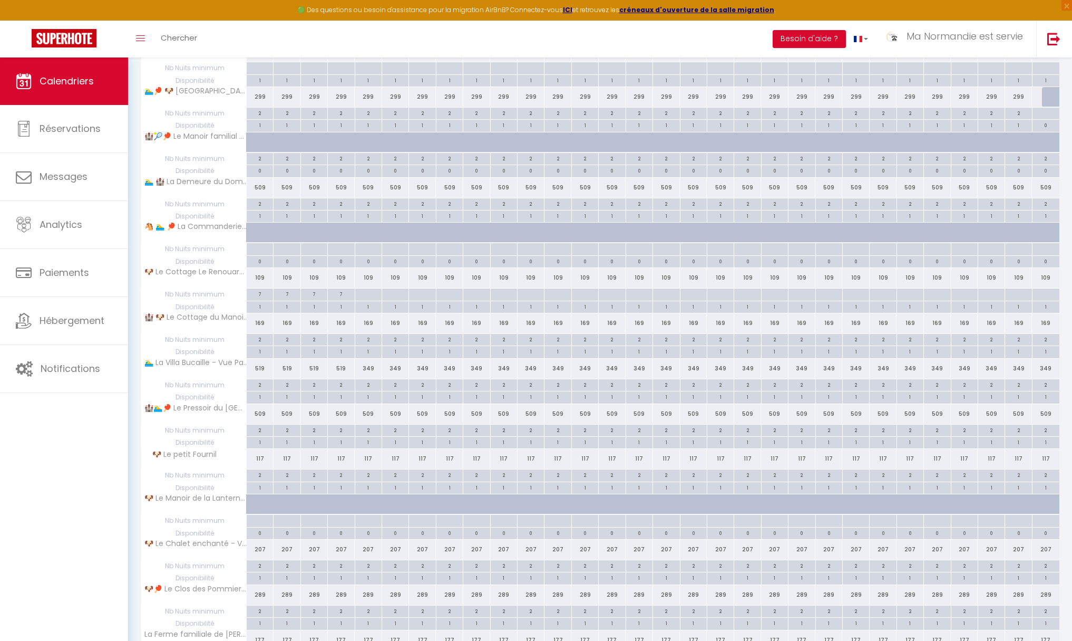
click at [263, 294] on div "7" at bounding box center [260, 293] width 26 height 10
type input "7"
type input "Mar 01 Septembre 2026"
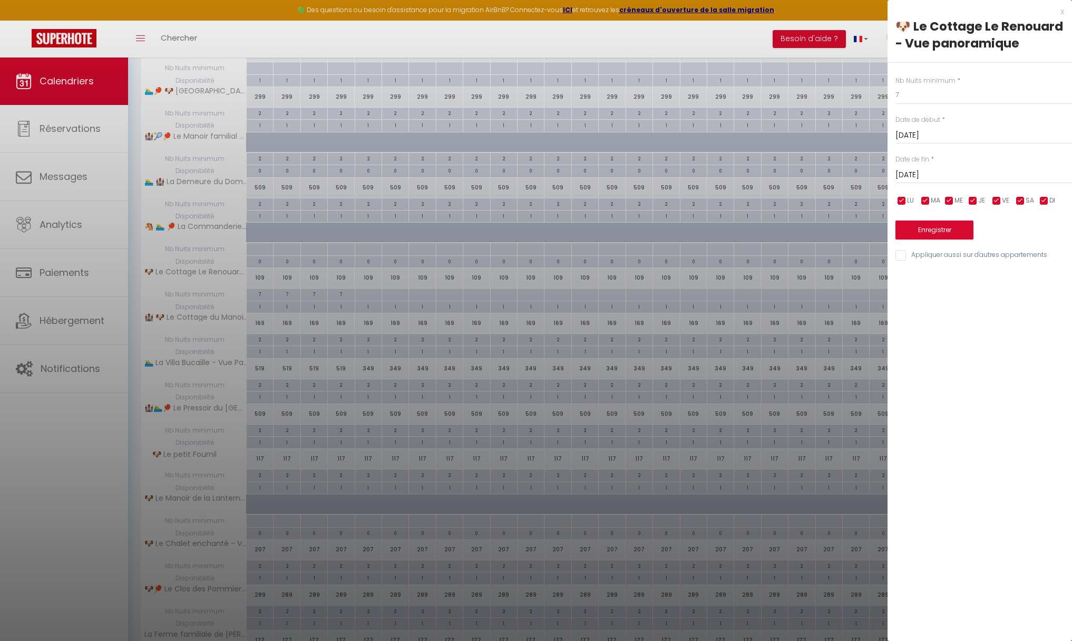
click at [1000, 174] on input "Mer 02 Septembre 2026" at bounding box center [984, 175] width 177 height 14
click at [1044, 193] on span ">" at bounding box center [1042, 192] width 23 height 21
click at [1042, 235] on span "7" at bounding box center [1042, 235] width 23 height 21
type input "Sam 07 Novembre 2026"
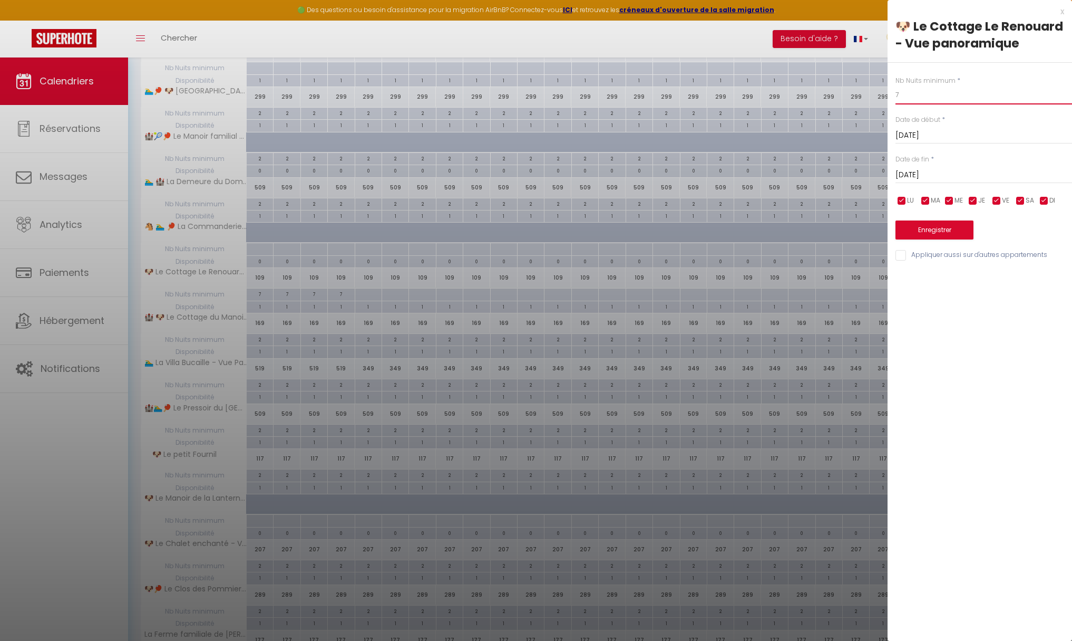
click at [924, 96] on input "7" at bounding box center [984, 94] width 177 height 19
type input "3"
click at [949, 228] on button "Enregistrer" at bounding box center [935, 229] width 78 height 19
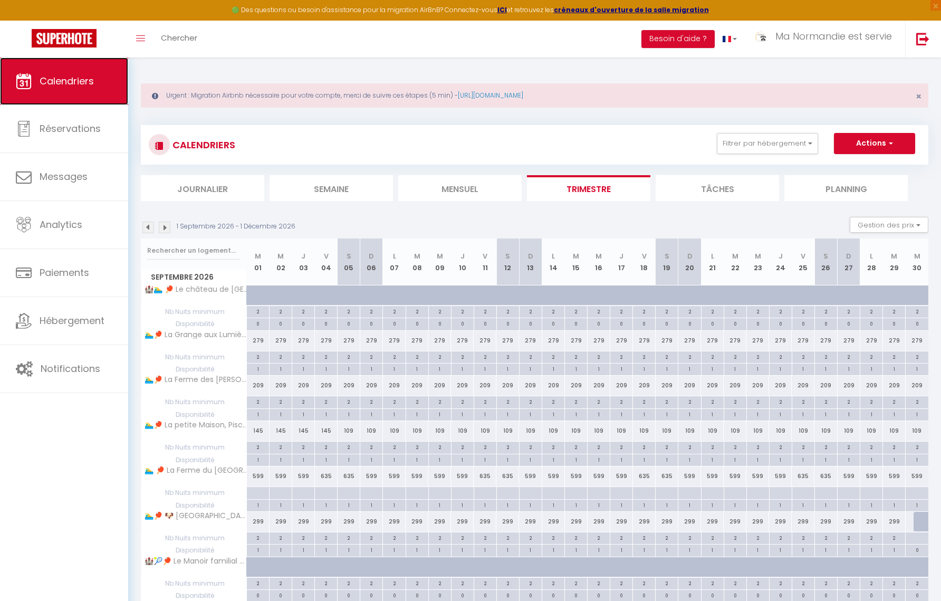
click at [83, 81] on span "Calendriers" at bounding box center [67, 80] width 54 height 13
click at [147, 226] on img at bounding box center [148, 227] width 12 height 12
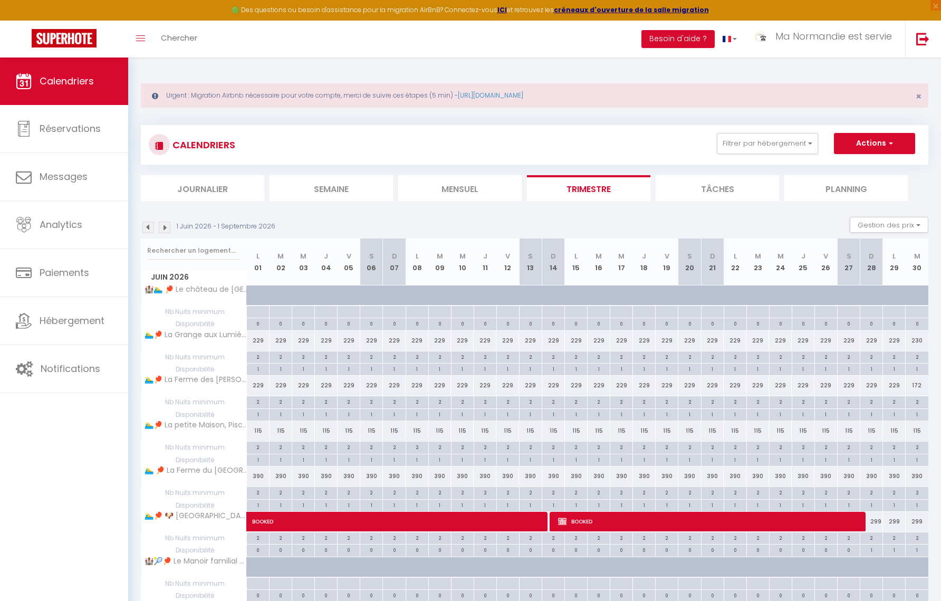
click at [148, 230] on img at bounding box center [148, 227] width 12 height 12
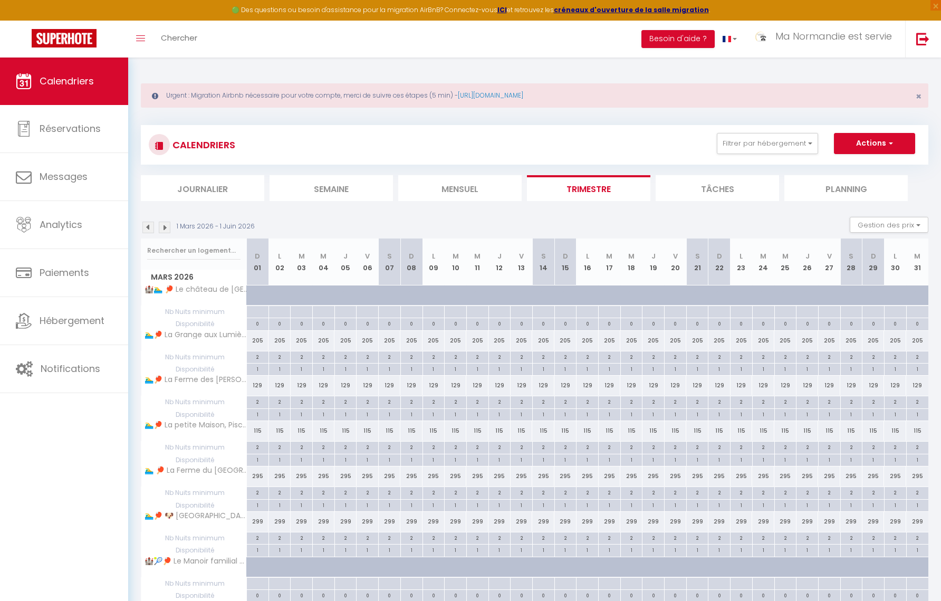
click at [148, 230] on img at bounding box center [148, 227] width 12 height 12
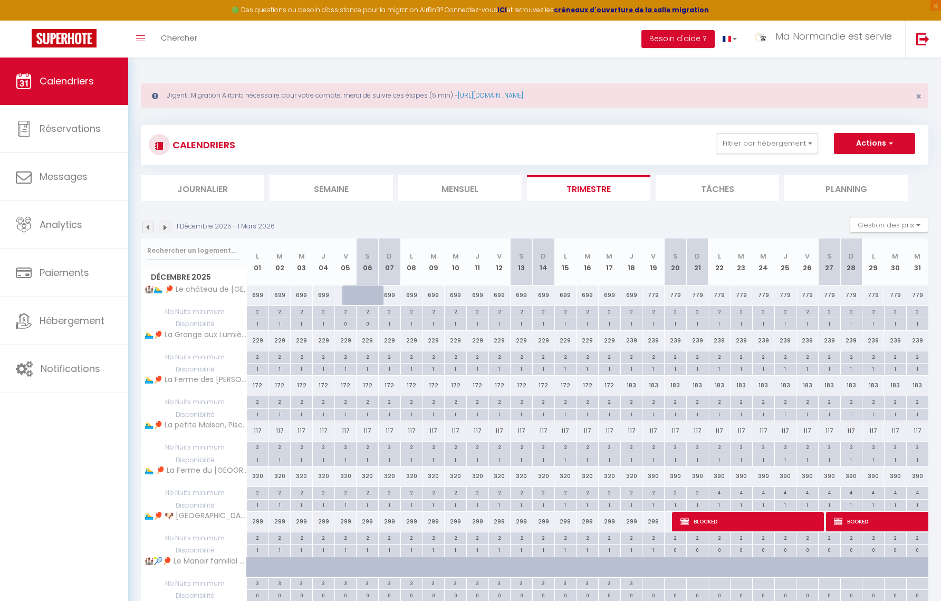
click at [148, 230] on img at bounding box center [148, 227] width 12 height 12
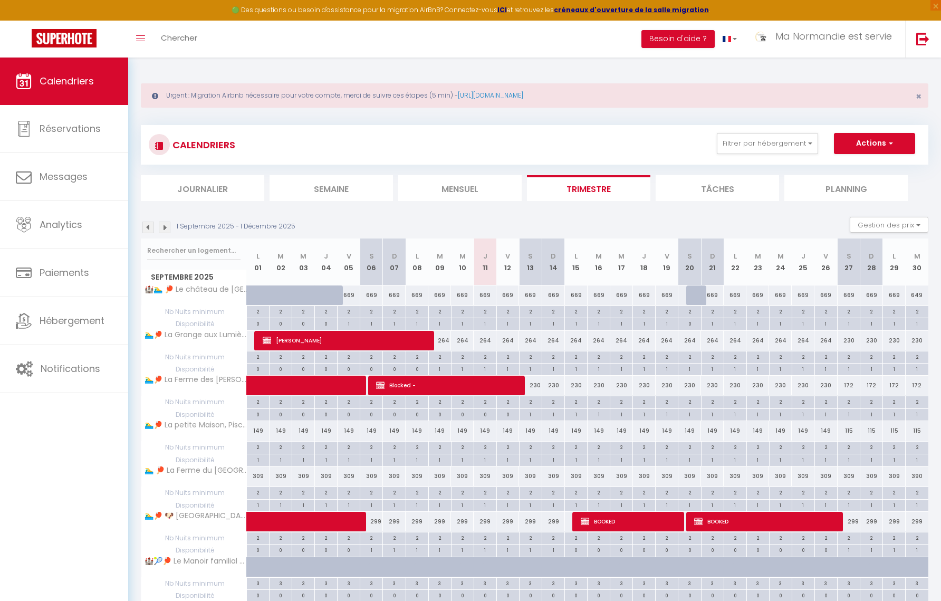
click at [148, 230] on img at bounding box center [148, 227] width 12 height 12
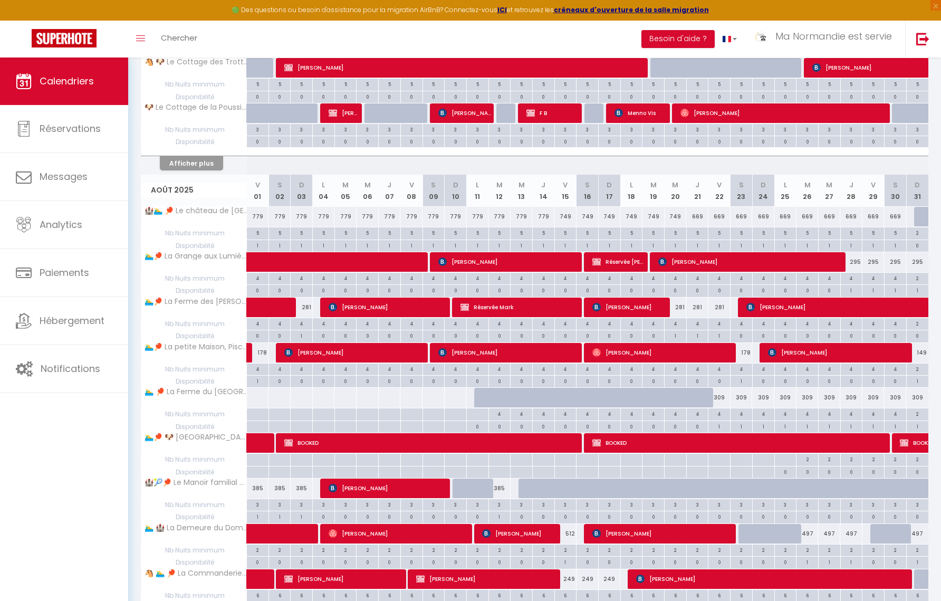
scroll to position [2585, 0]
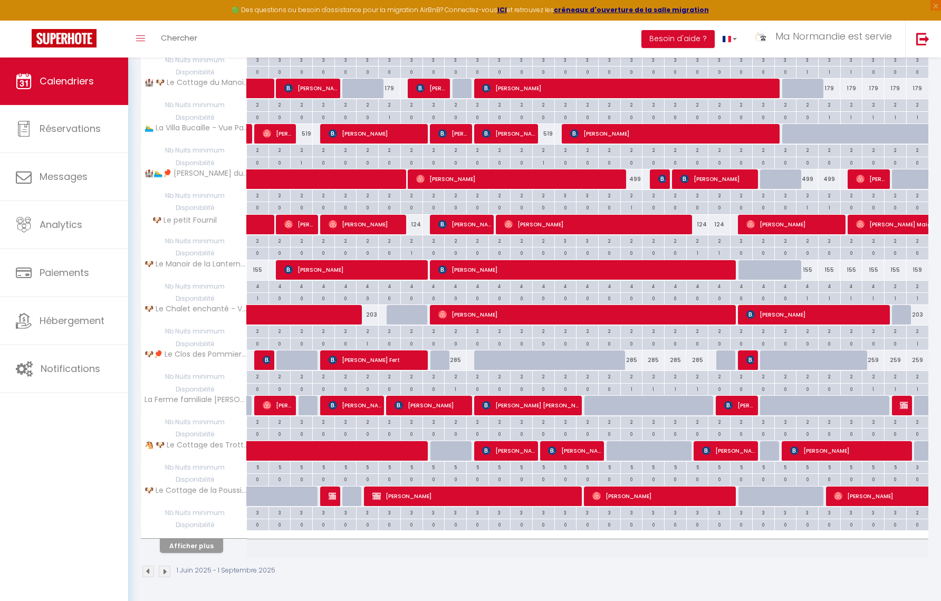
click at [164, 573] on img at bounding box center [165, 571] width 12 height 12
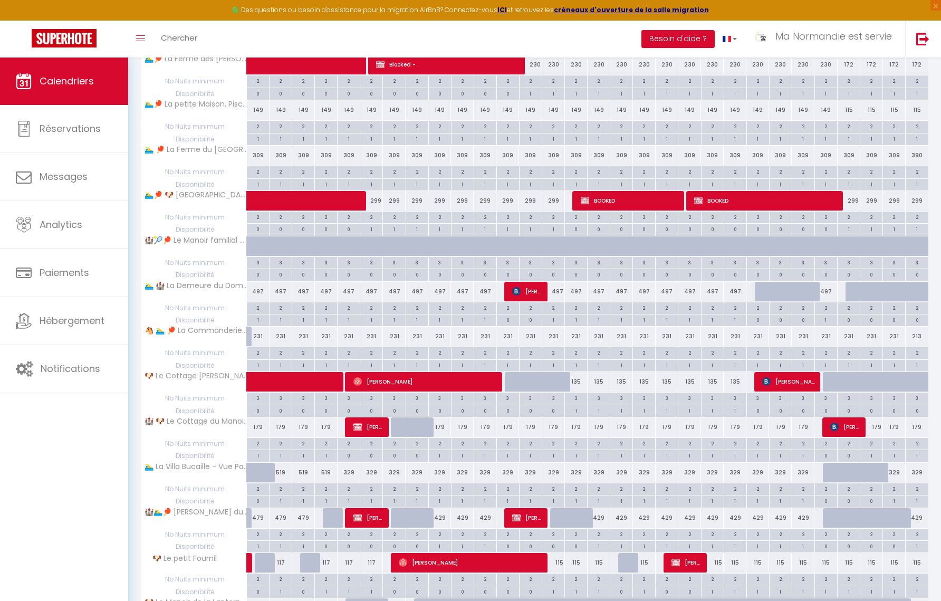
scroll to position [402, 0]
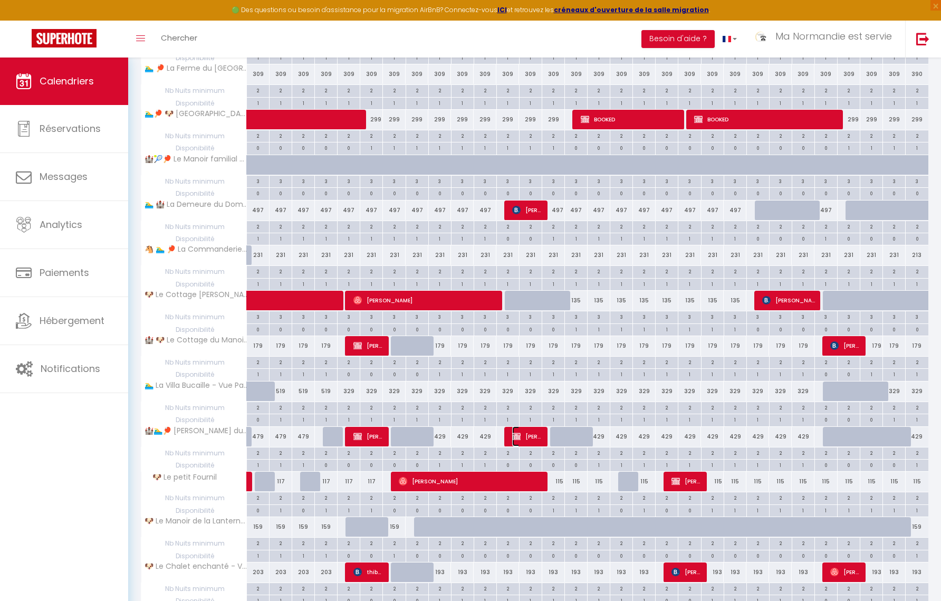
click at [517, 437] on img at bounding box center [516, 436] width 8 height 8
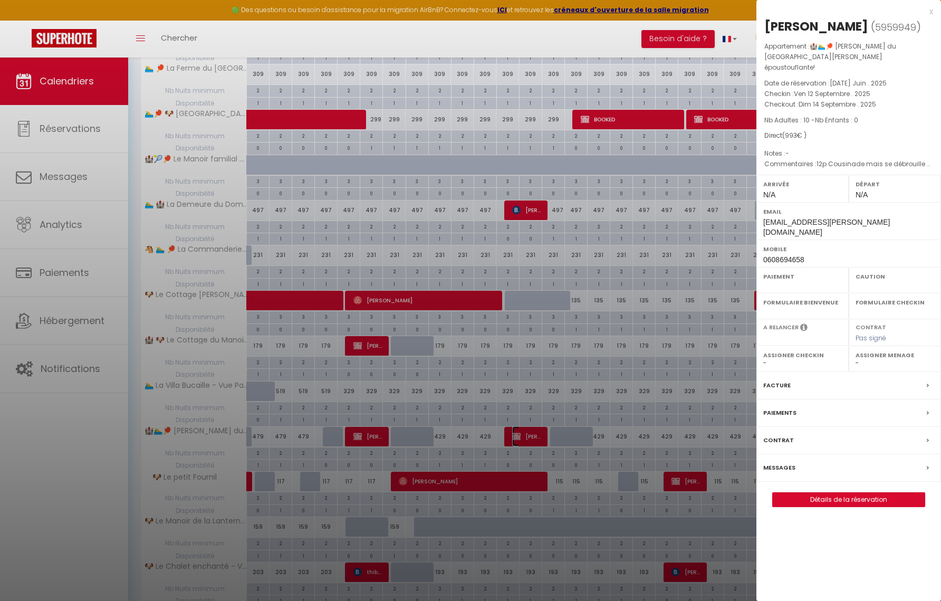
select select "OK"
select select "KO"
select select "0"
select select "1"
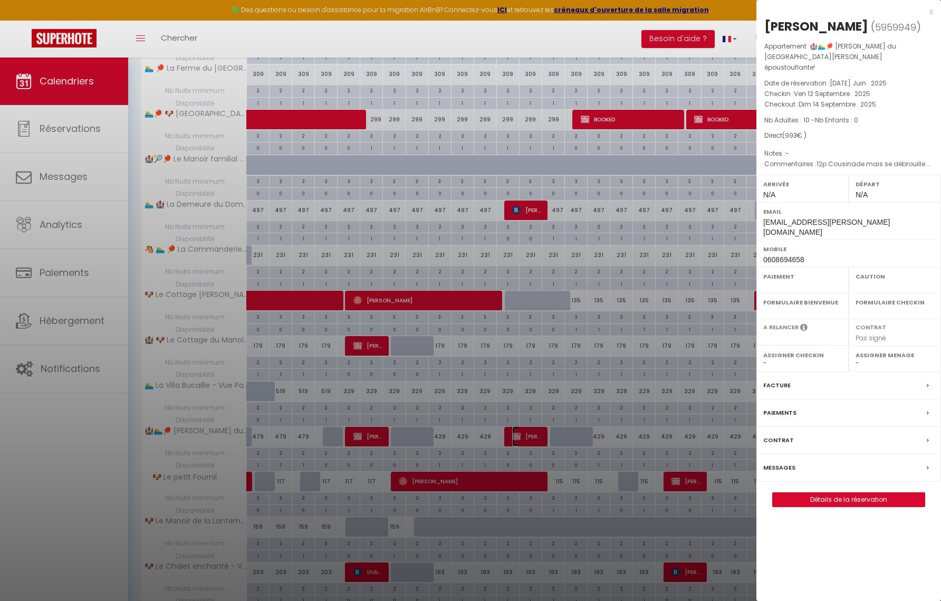
select select "27446"
select select
click at [859, 492] on link "Détails de la réservation" at bounding box center [848, 499] width 152 height 14
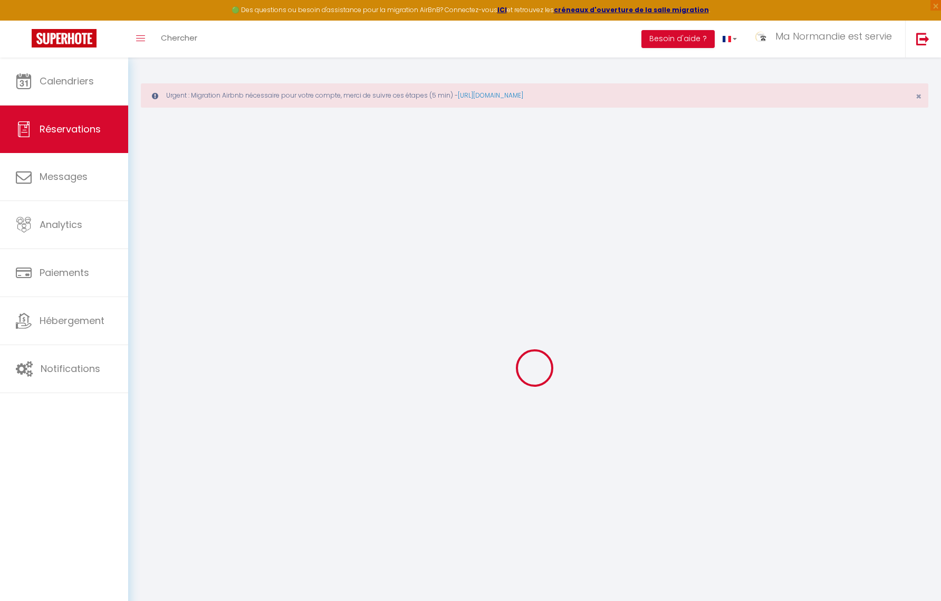
select select
checkbox input "false"
select select
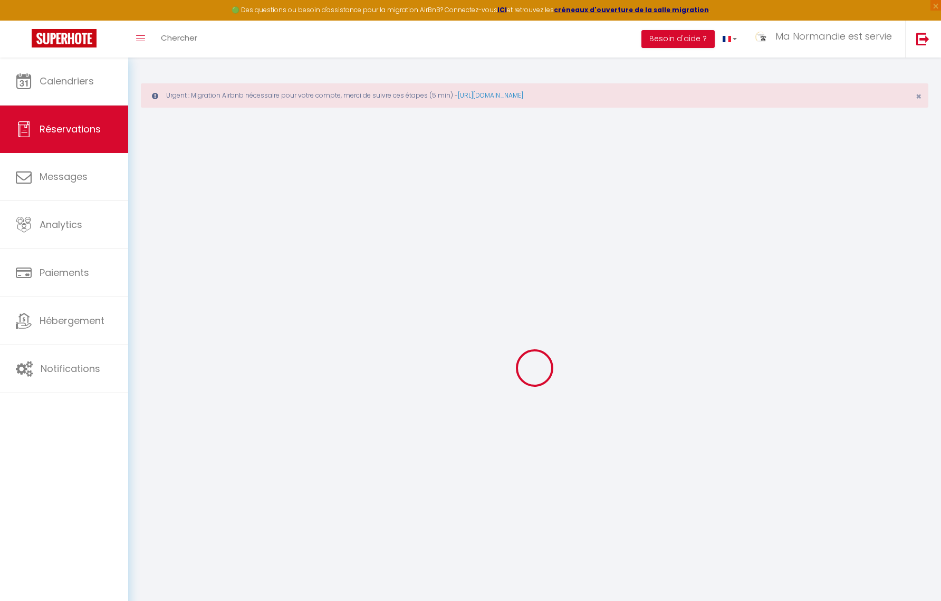
checkbox input "false"
type textarea "12p Cousinade mais se débrouille 900e en cash à prendre sur place"
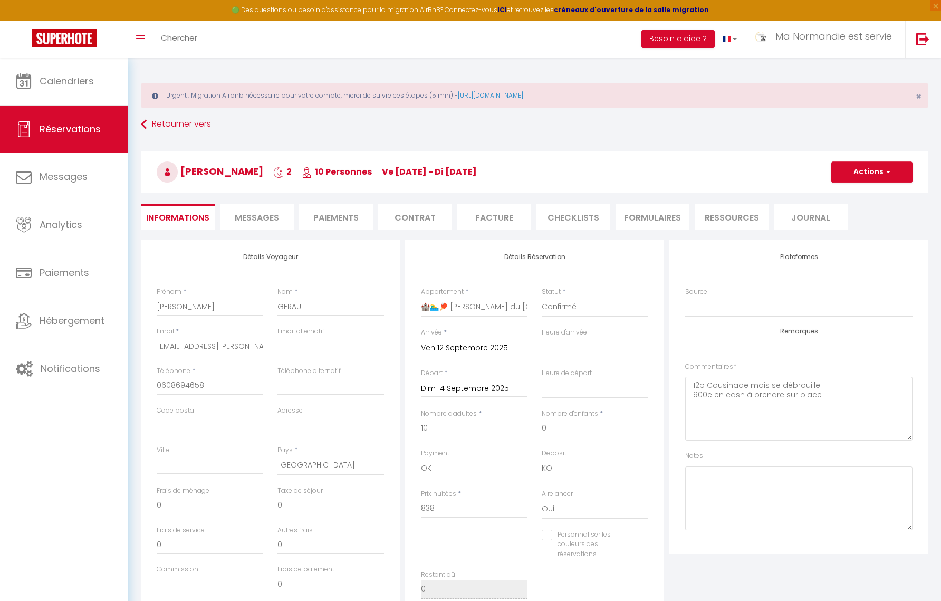
type input "135"
type input "20"
select select
checkbox input "false"
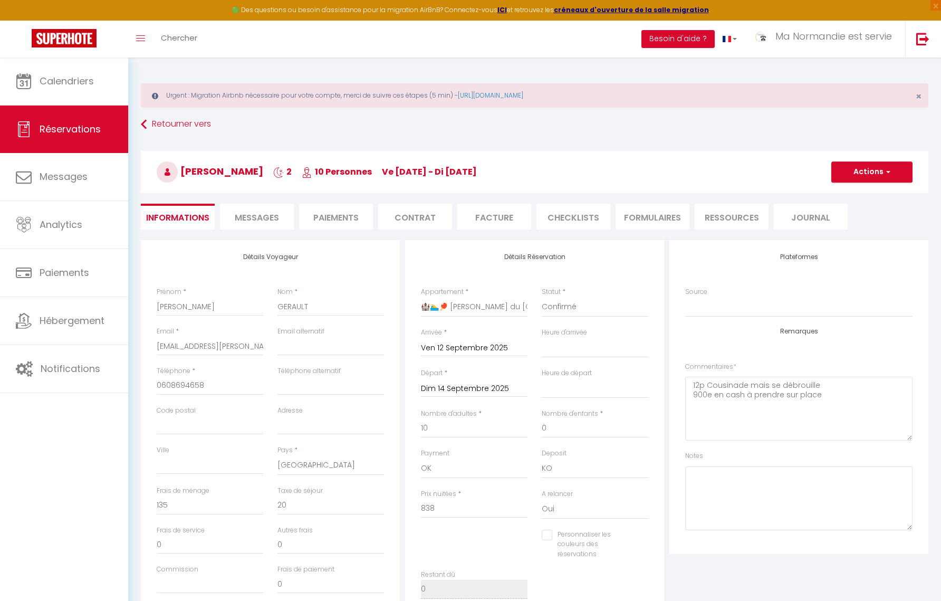
select select
click at [487, 388] on input "Dim 14 Septembre 2025" at bounding box center [474, 389] width 107 height 14
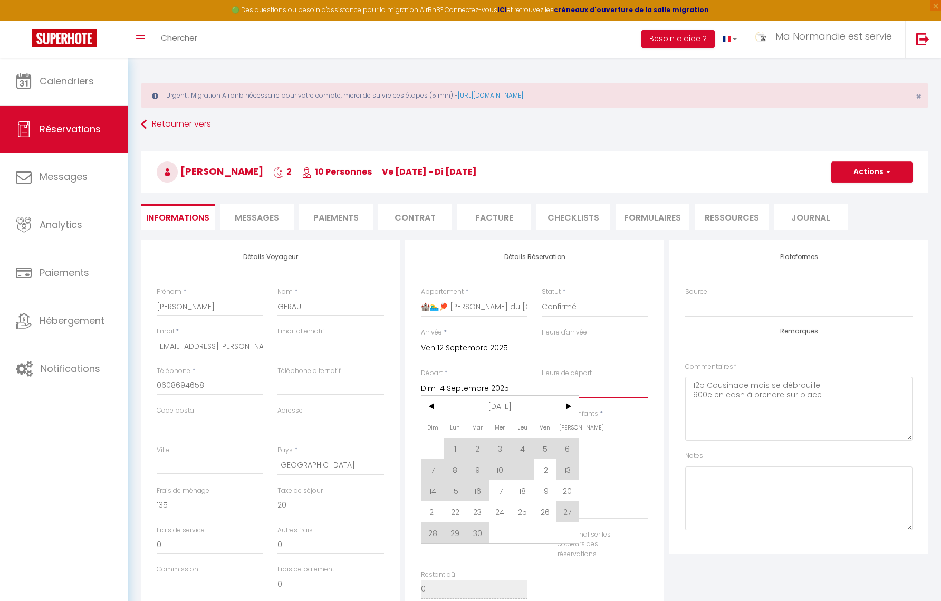
click at [642, 379] on select "00:00 00:30 01:00 01:30 02:00 02:30 03:00 03:30 04:00 04:30 05:00 05:30 06:00 0…" at bounding box center [594, 388] width 107 height 20
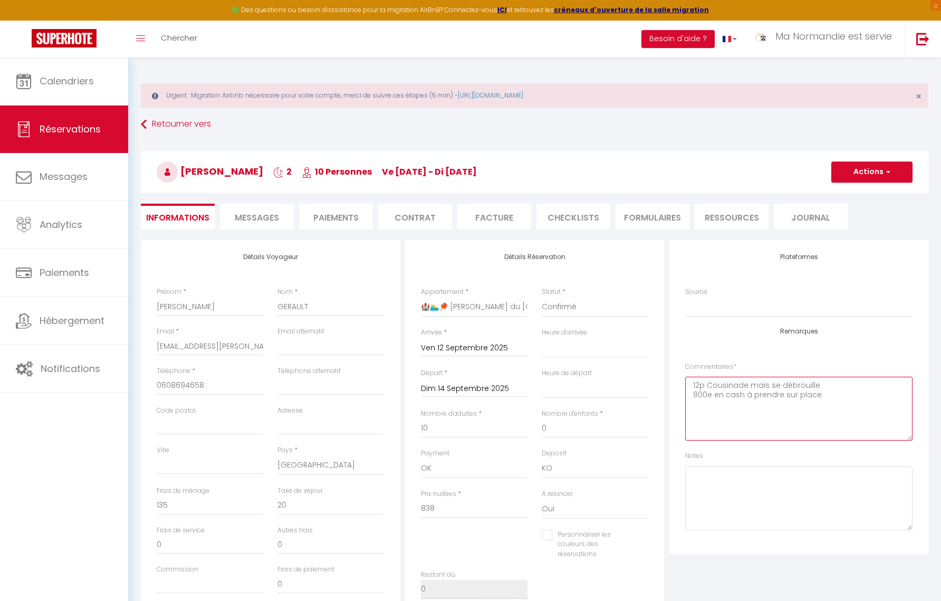
click at [831, 398] on textarea "12p Cousinade mais se débrouille 900e en cash à prendre sur place" at bounding box center [798, 408] width 227 height 64
drag, startPoint x: 706, startPoint y: 396, endPoint x: 683, endPoint y: 395, distance: 23.2
click at [683, 395] on div "Plateformes Source Direct [DOMAIN_NAME] [DOMAIN_NAME] Chalet montagne Expedia G…" at bounding box center [798, 397] width 259 height 314
click at [825, 396] on textarea "12p Cousinade mais se débrouille 900e en cash à prendre sur place" at bounding box center [798, 408] width 227 height 64
click at [836, 405] on textarea "12p Cousinade mais se débrouille 900e en cash à prendre sur place changement ca…" at bounding box center [798, 408] width 227 height 64
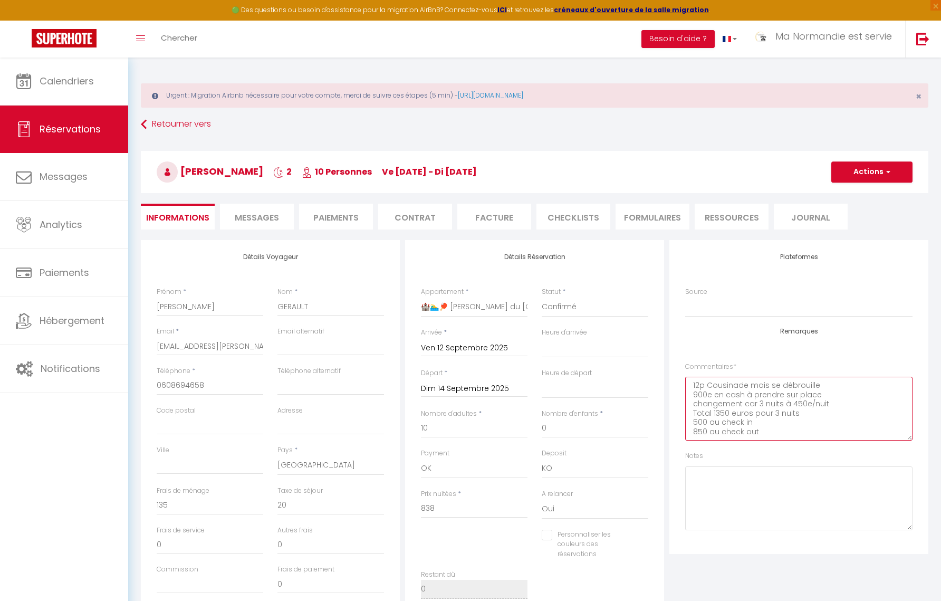
type textarea "12p Cousinade mais se débrouille 900e en cash à prendre sur place changement ca…"
click at [878, 172] on button "Actions" at bounding box center [871, 171] width 81 height 21
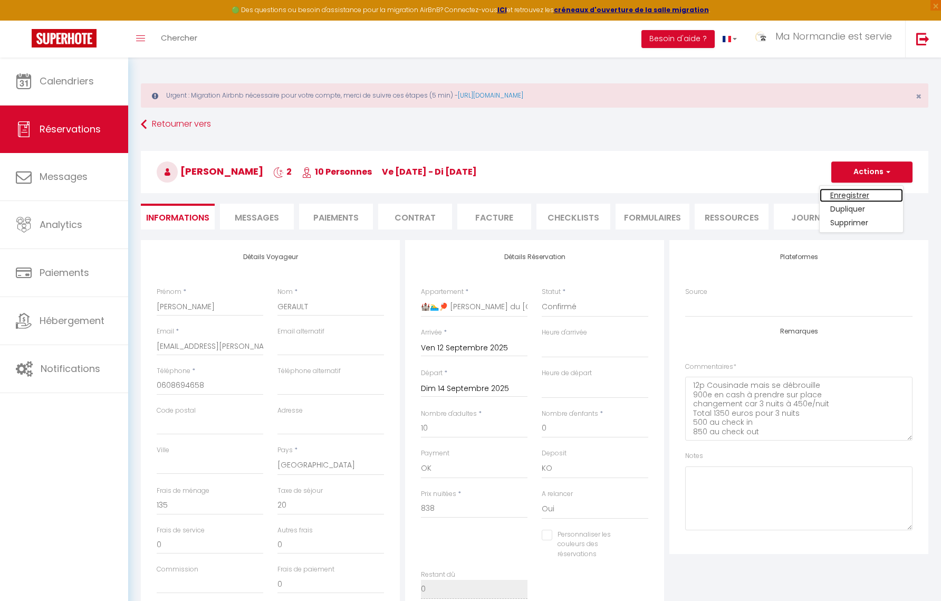
click at [862, 196] on link "Enregistrer" at bounding box center [860, 195] width 83 height 14
select select "not_cancelled"
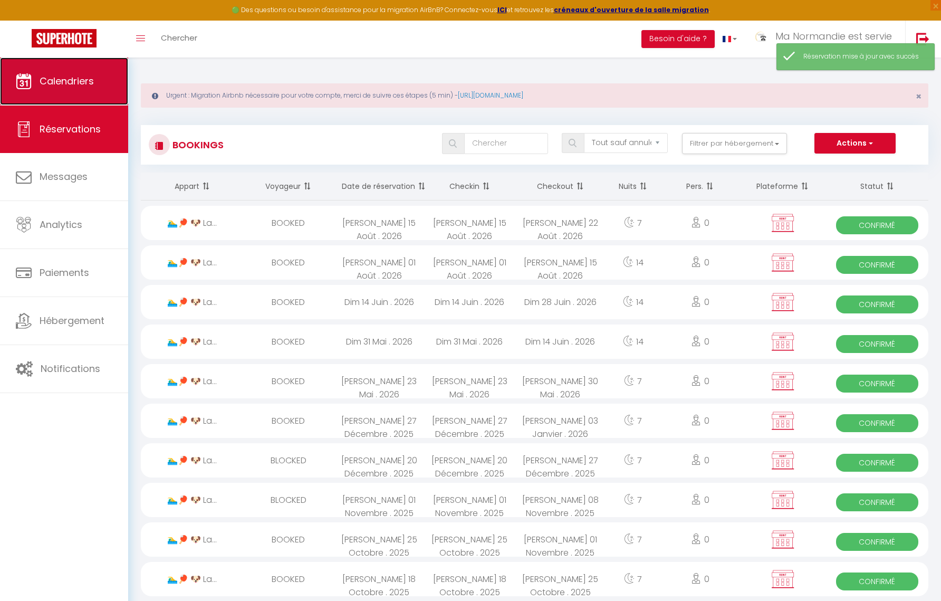
click at [82, 95] on link "Calendriers" at bounding box center [64, 80] width 128 height 47
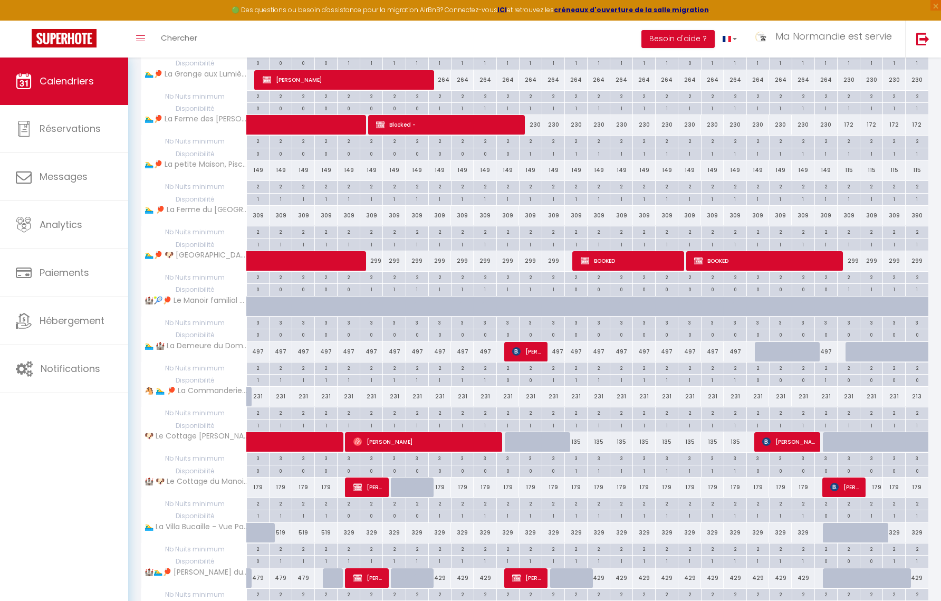
scroll to position [321, 0]
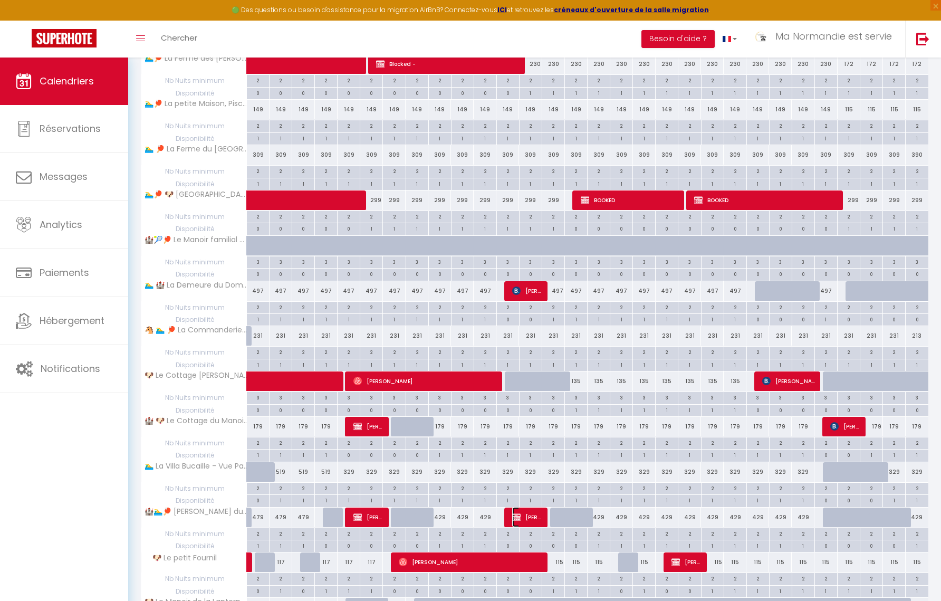
click at [514, 519] on img at bounding box center [516, 516] width 8 height 8
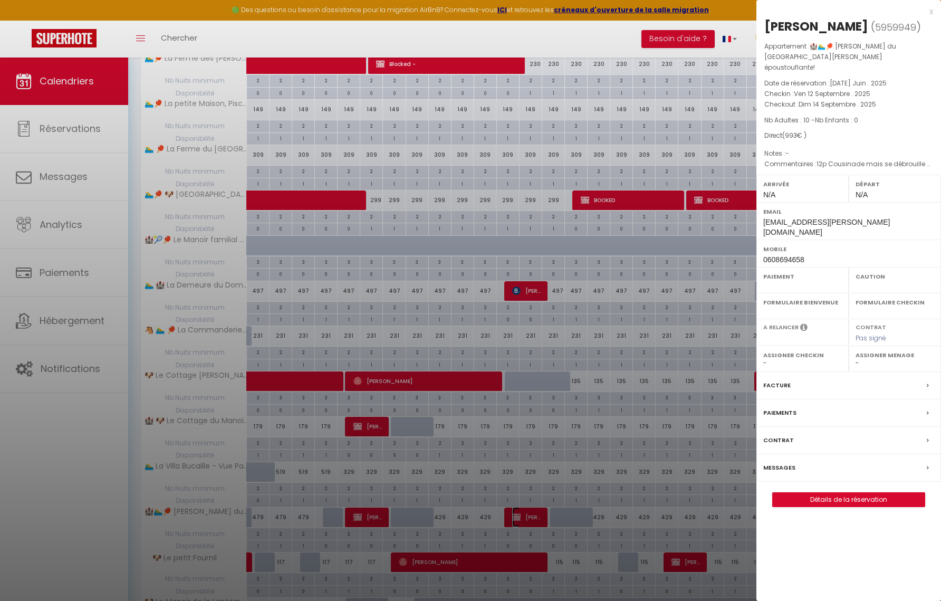
select select "OK"
select select "KO"
select select "0"
select select "1"
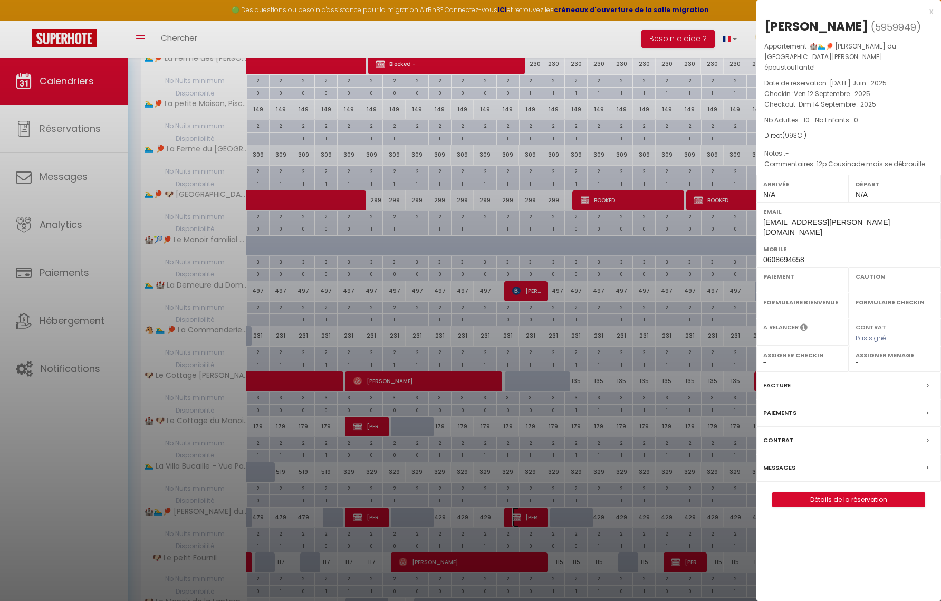
select select "27446"
select select
click at [842, 492] on link "Détails de la réservation" at bounding box center [848, 499] width 152 height 14
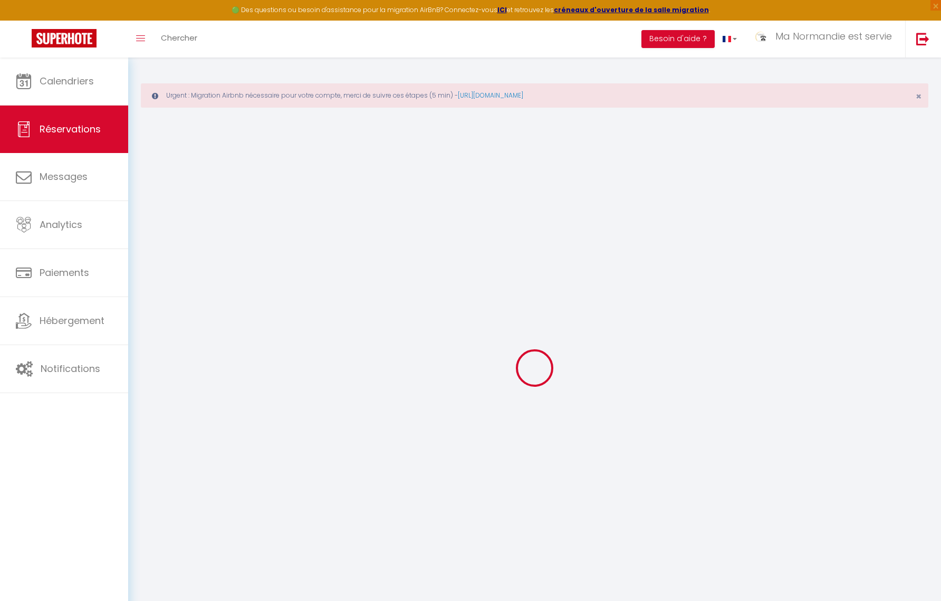
select select
checkbox input "false"
select select
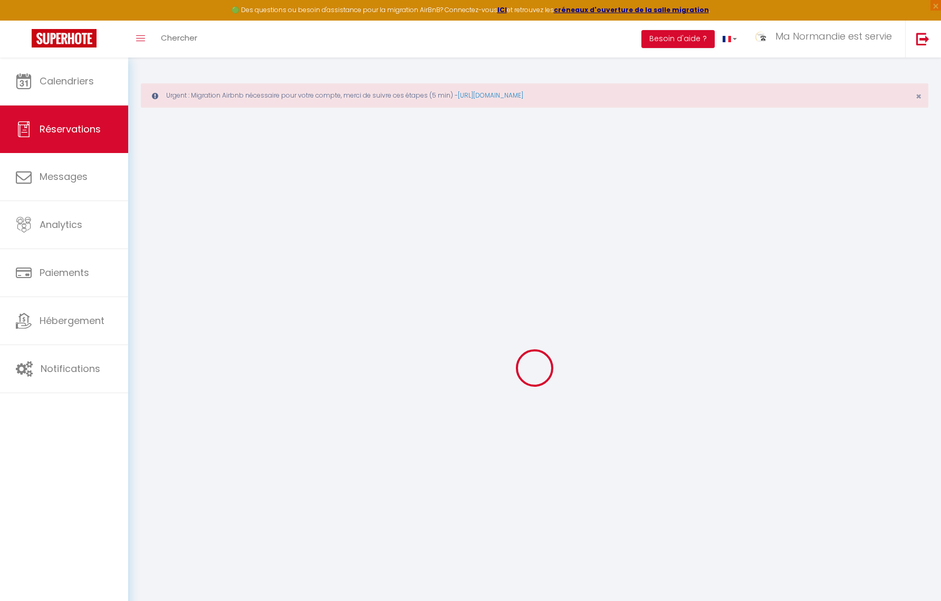
checkbox input "false"
type textarea "12p Cousinade mais se débrouille 900e en cash à prendre sur place changement ca…"
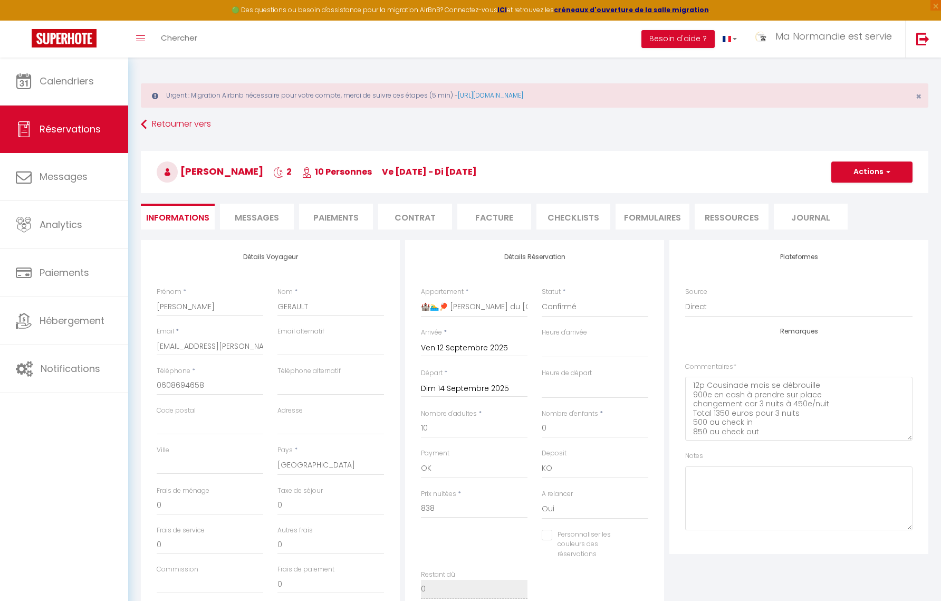
type input "135"
type input "20"
select select
checkbox input "false"
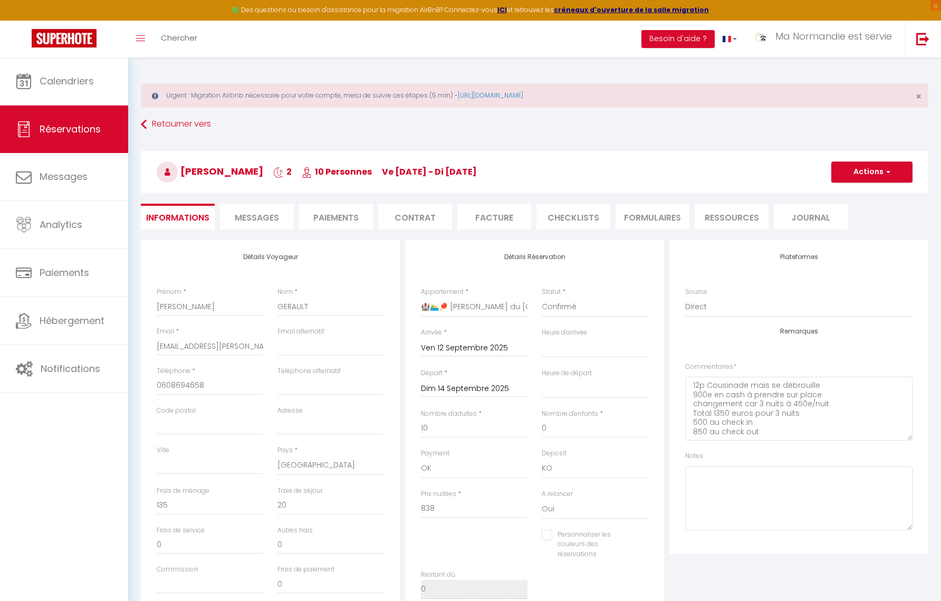
select select
click at [258, 220] on span "Messages" at bounding box center [257, 217] width 44 height 12
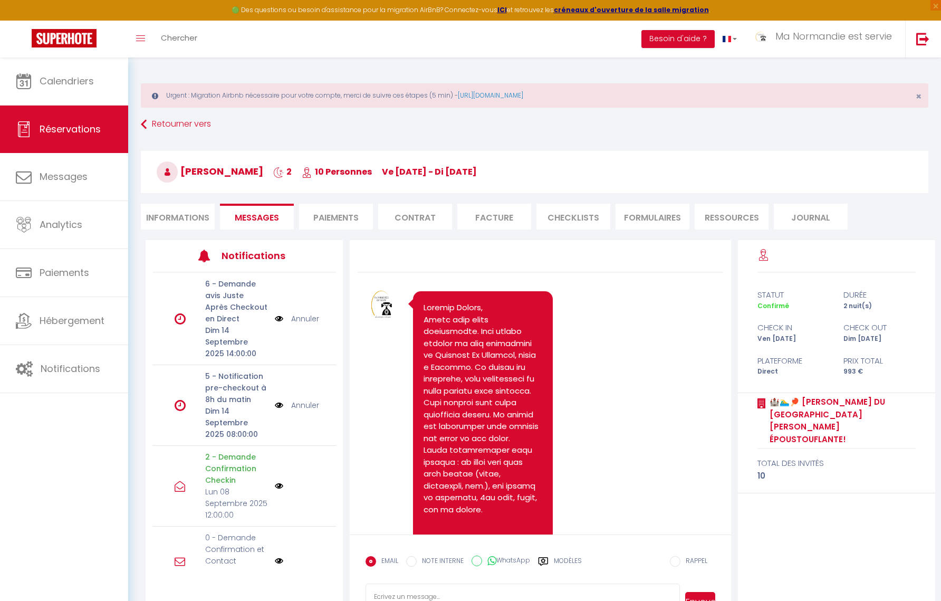
click at [196, 213] on li "Informations" at bounding box center [178, 217] width 74 height 26
select select
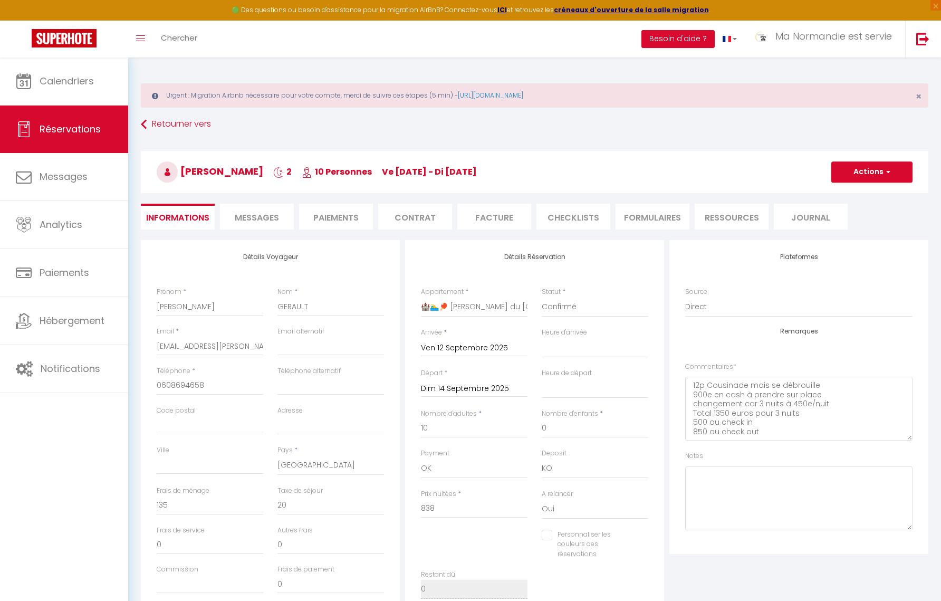
click at [470, 391] on input "Dim 14 Septembre 2025" at bounding box center [474, 389] width 107 height 14
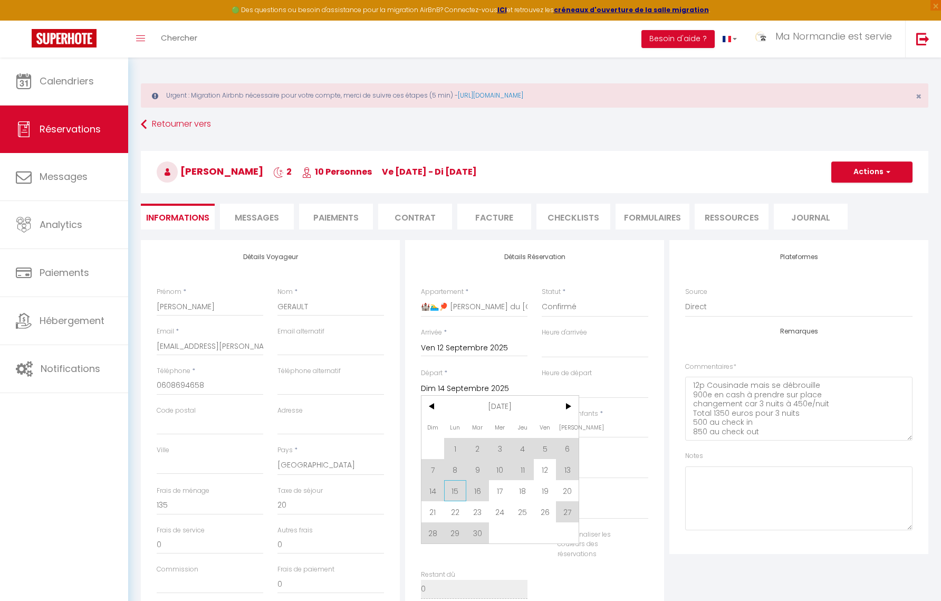
click at [456, 491] on span "15" at bounding box center [455, 490] width 23 height 21
select select
type input "Lun 15 Septembre 2025"
select select
checkbox input "false"
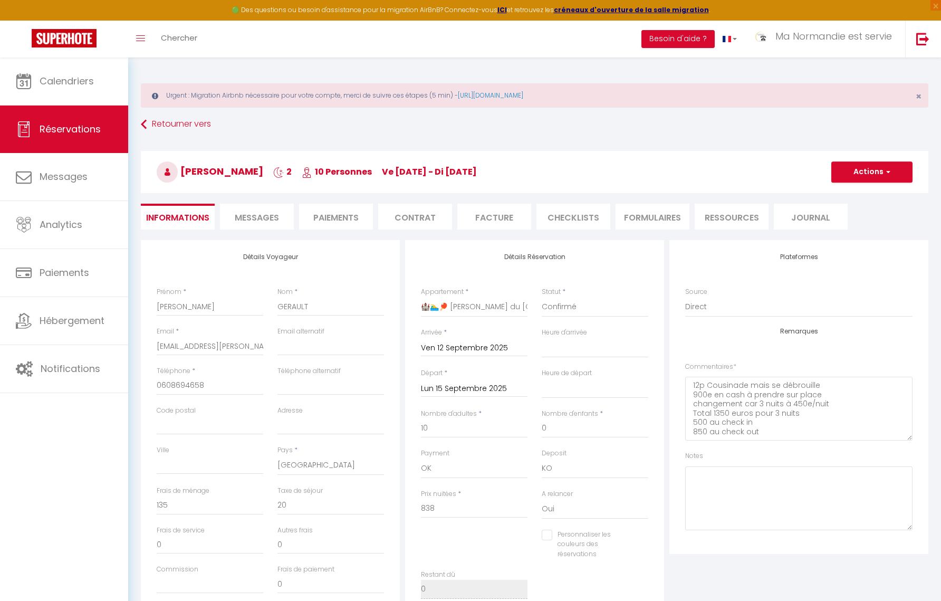
type input "30"
select select
type input "948"
checkbox input "false"
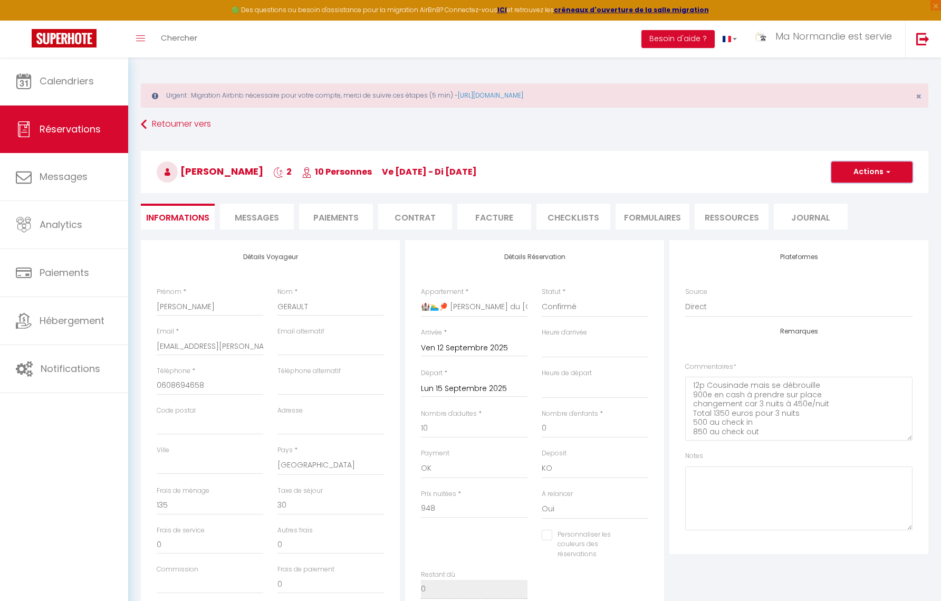
click at [865, 170] on button "Actions" at bounding box center [871, 171] width 81 height 21
click at [856, 195] on link "Enregistrer" at bounding box center [860, 195] width 83 height 14
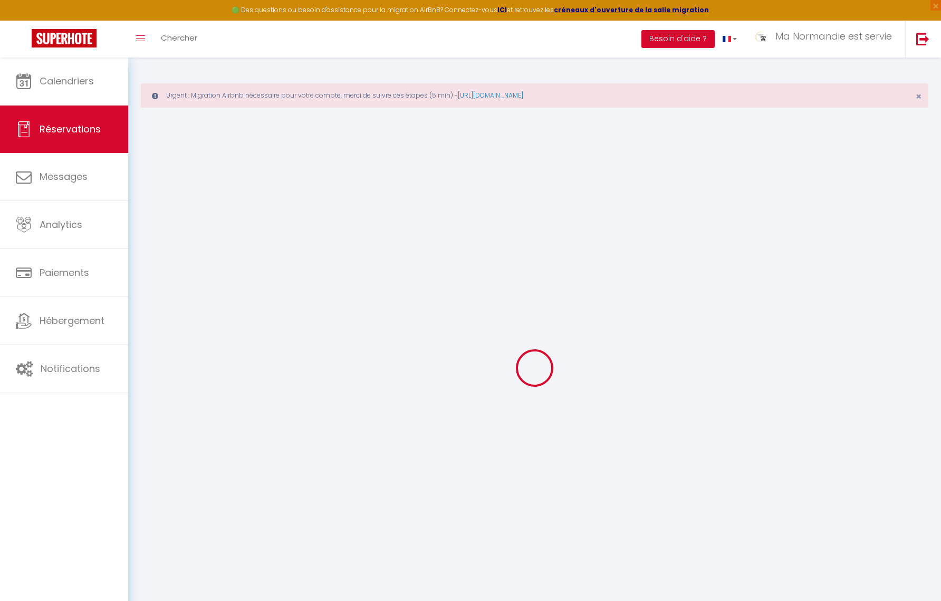
select select "not_cancelled"
